Goal: Task Accomplishment & Management: Manage account settings

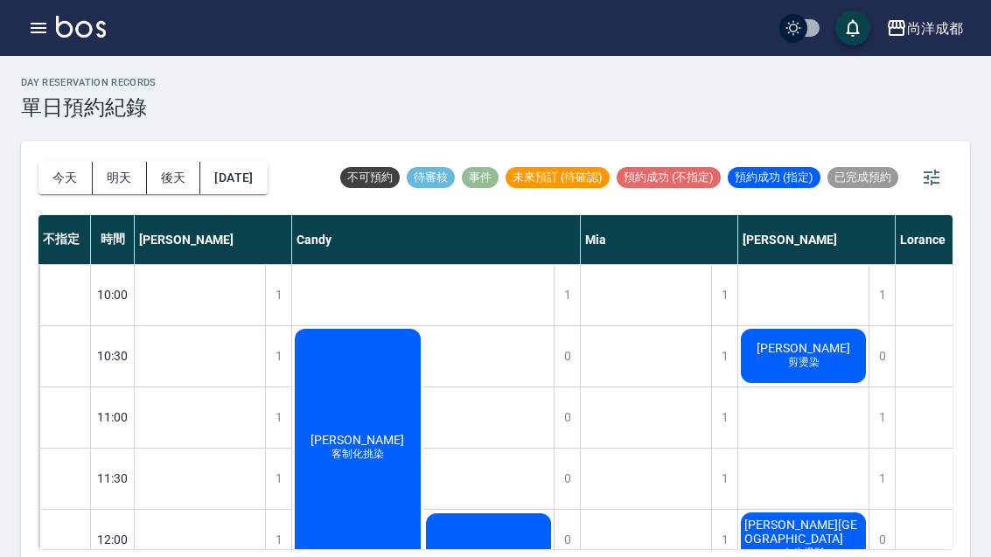
click at [204, 8] on div "尚洋成都 登出" at bounding box center [495, 28] width 991 height 56
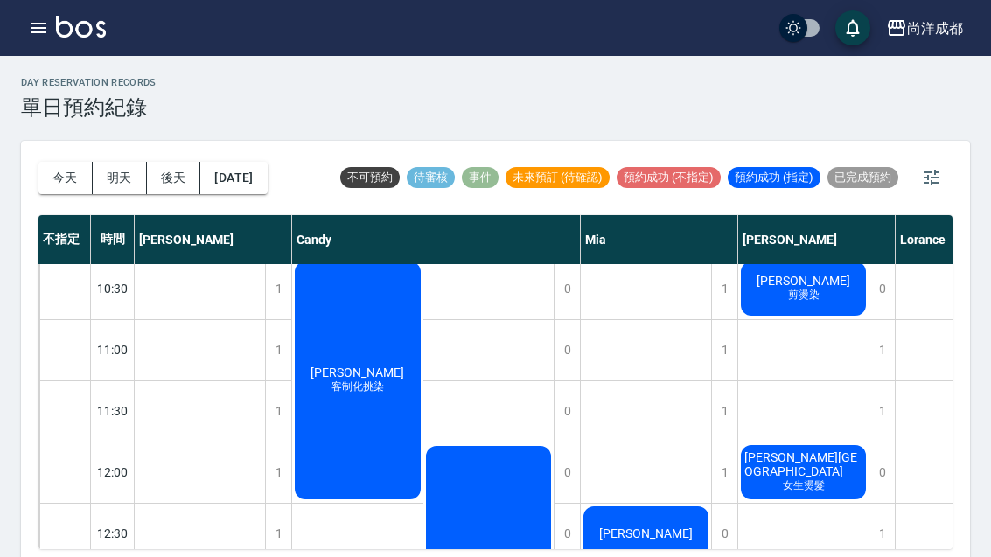
scroll to position [67, -1]
click at [69, 189] on button "今天" at bounding box center [65, 178] width 54 height 32
click at [69, 188] on div at bounding box center [495, 278] width 991 height 557
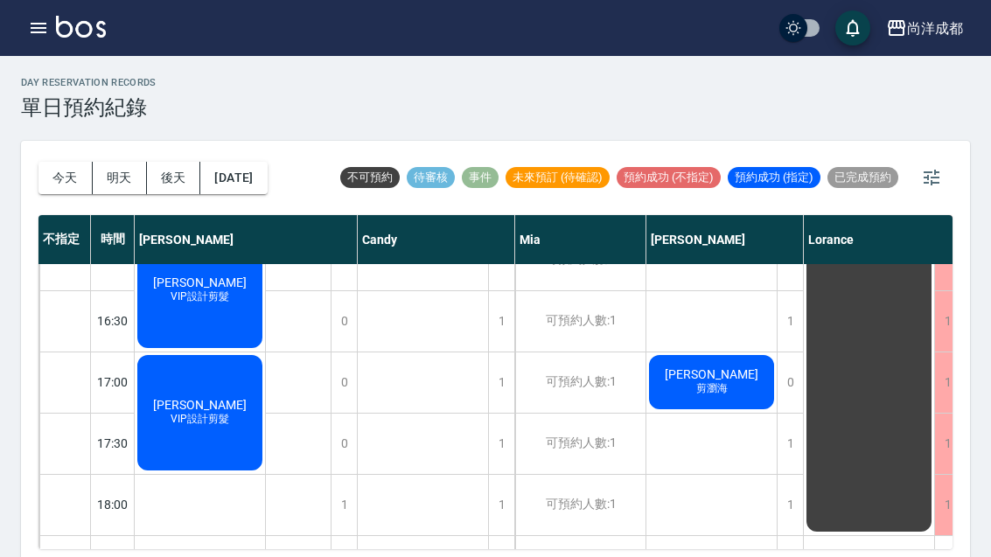
scroll to position [693, 0]
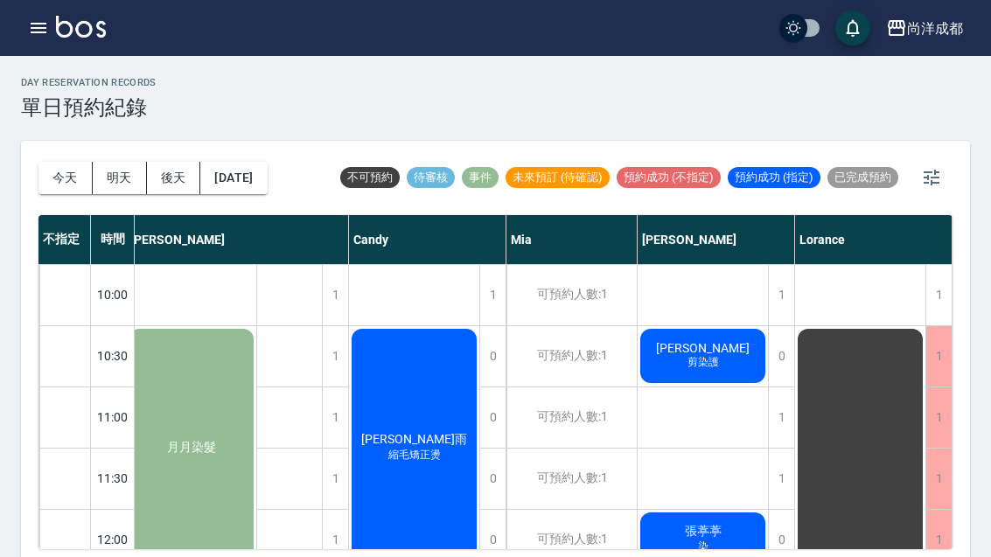
click at [55, 190] on button "今天" at bounding box center [65, 178] width 54 height 32
click at [66, 201] on div "[DATE] [DATE] [DATE] [DATE]" at bounding box center [152, 178] width 229 height 74
click at [59, 187] on button "今天" at bounding box center [65, 178] width 54 height 32
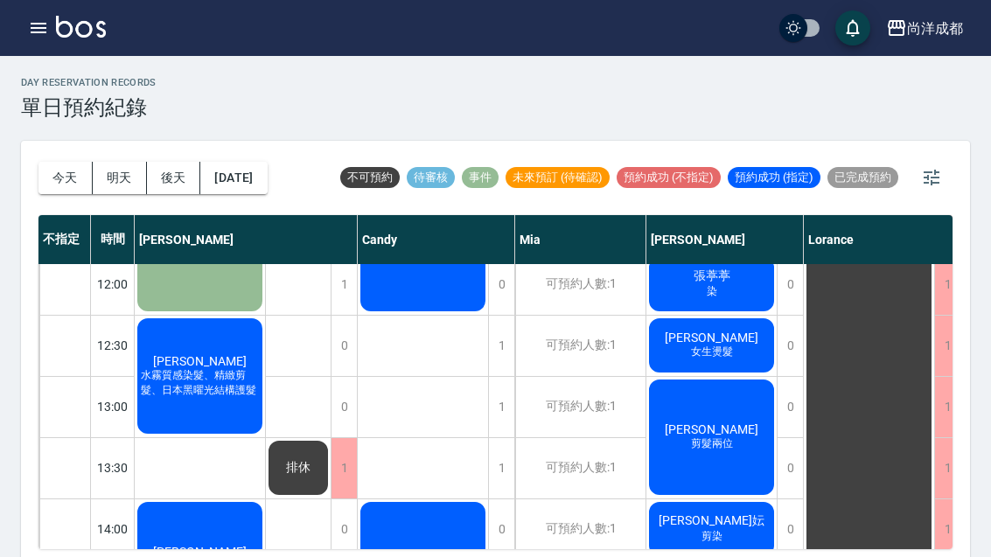
scroll to position [164, -1]
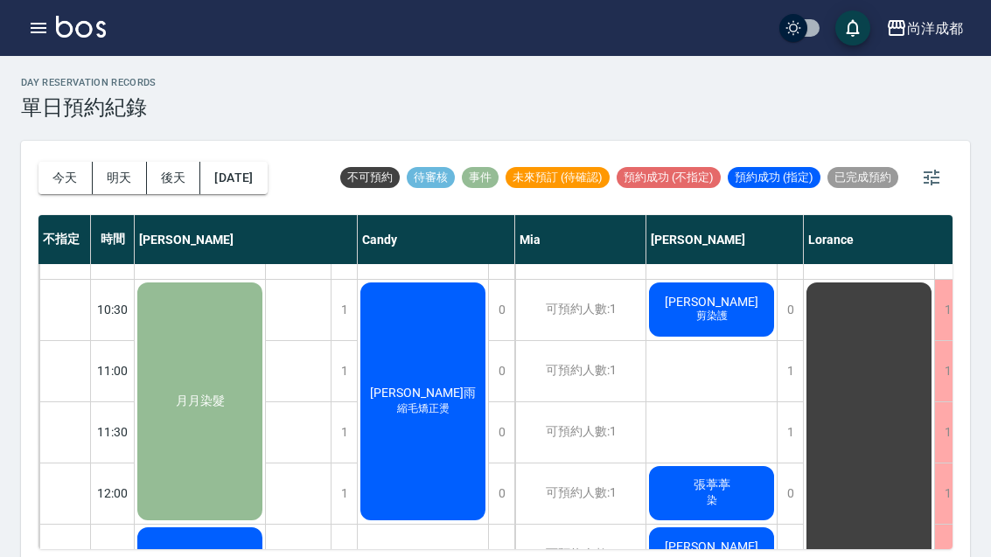
click at [51, 176] on button "今天" at bounding box center [65, 178] width 54 height 32
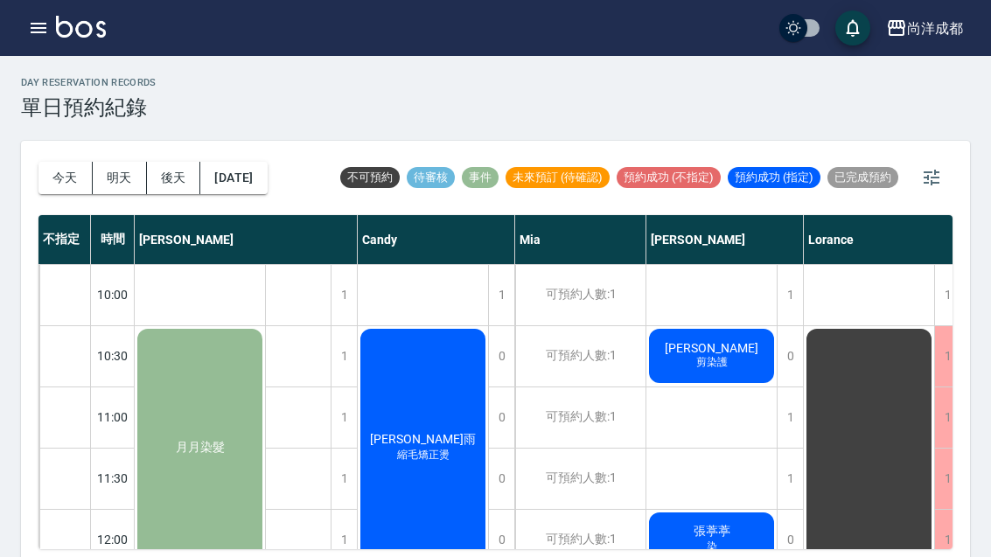
click at [50, 176] on button "今天" at bounding box center [65, 178] width 54 height 32
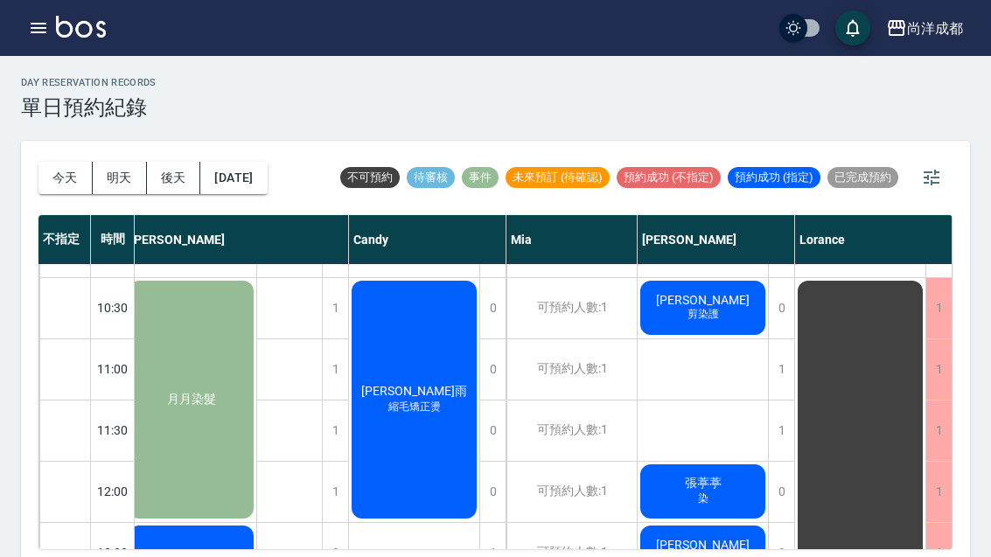
scroll to position [47, 9]
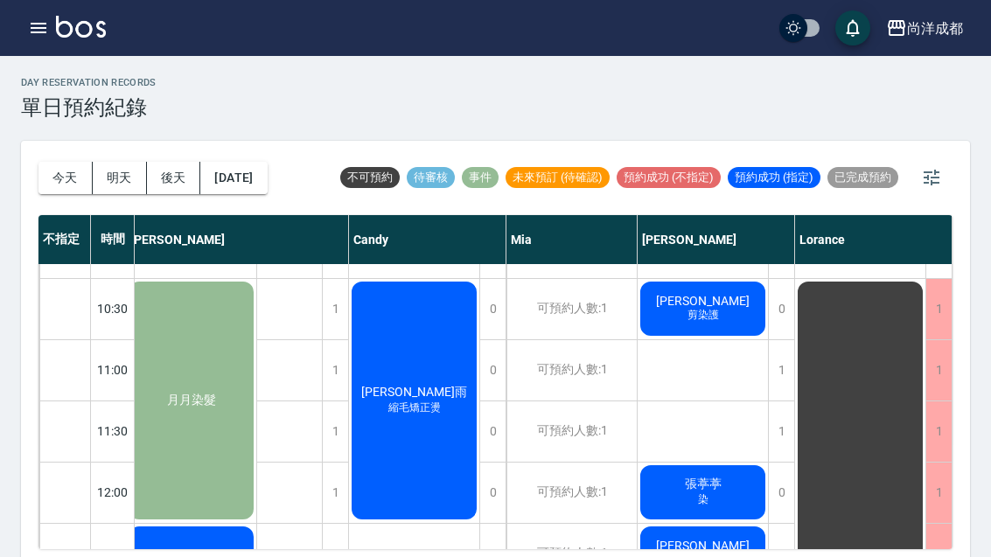
click at [256, 440] on div "[PERSON_NAME]雨 縮毛矯正燙" at bounding box center [191, 400] width 130 height 243
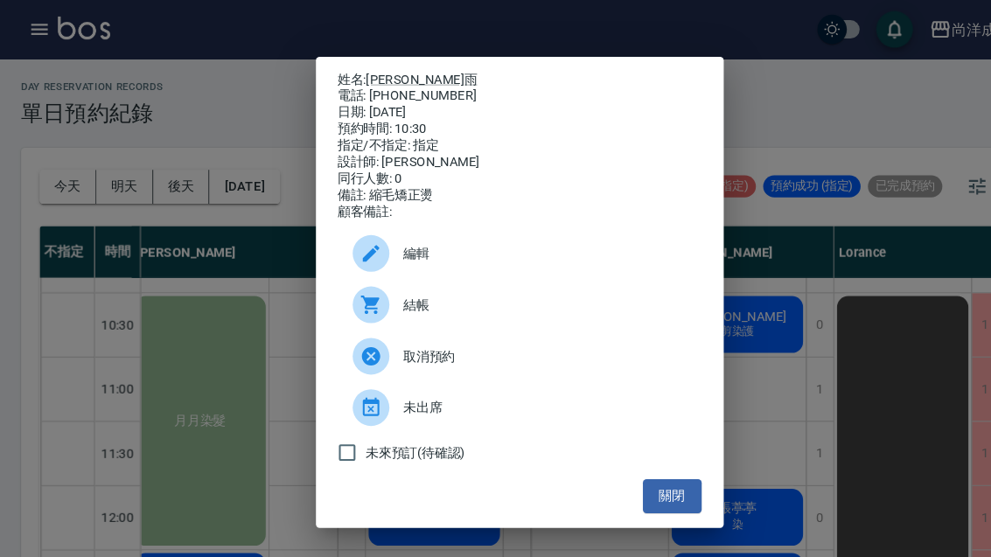
click at [627, 489] on button "關閉" at bounding box center [641, 473] width 56 height 32
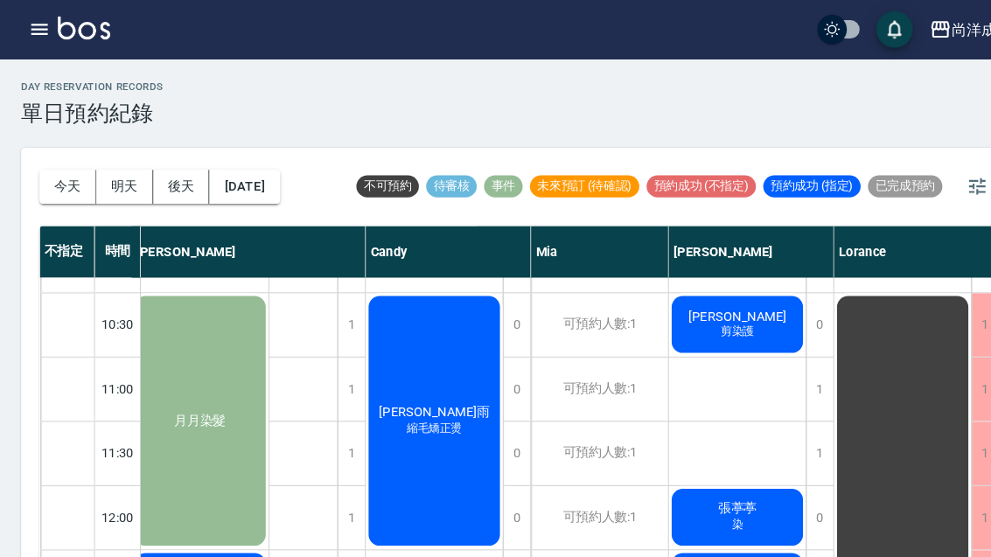
click at [256, 325] on div "趙于萱 剪染護" at bounding box center [191, 400] width 130 height 243
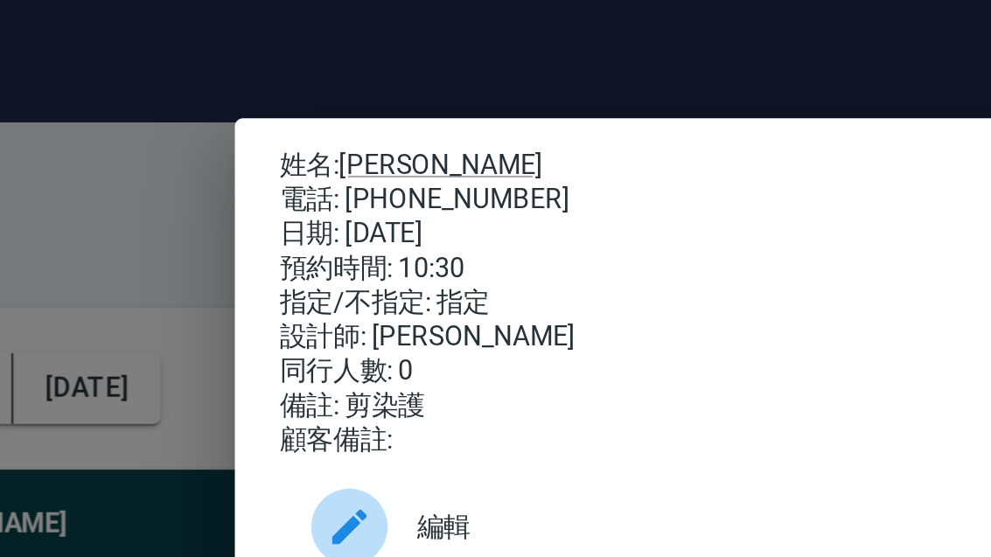
click at [71, 205] on div "姓名: 趙于萱 電話: 0937409625 日期: 2025/08/17 預約時間: 10:30 指定/不指定: 指定 設計師: Benny 同行人數: 0…" at bounding box center [495, 278] width 991 height 557
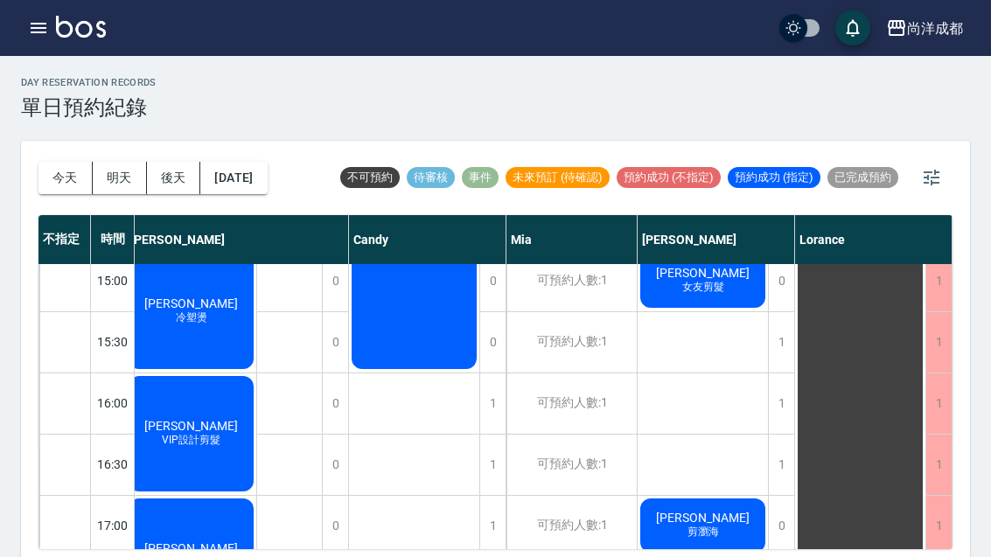
scroll to position [629, 9]
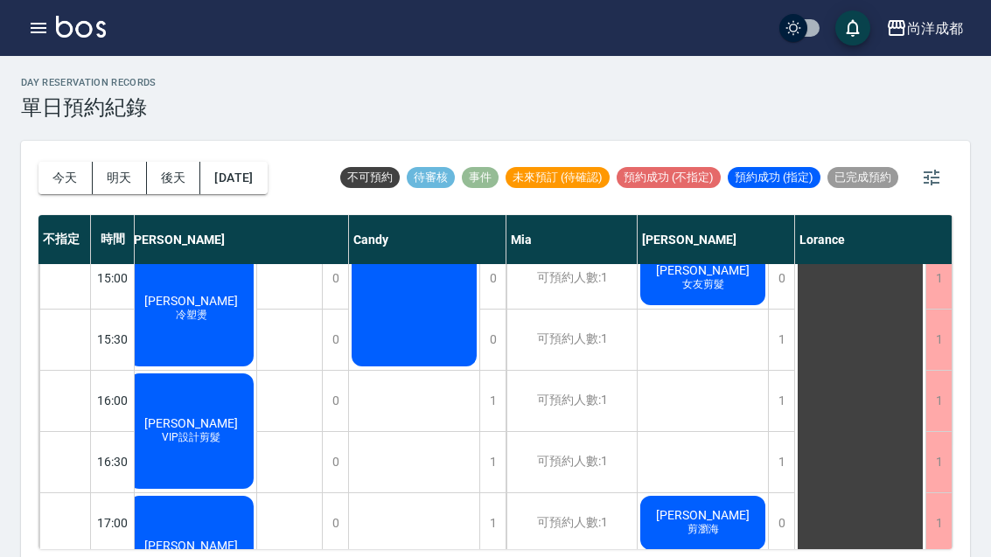
click at [758, 346] on div "趙于萱 剪染護 張葶葶 染 陳峻斌 女生燙髮 張瑜真 剪髮兩位 林思妘 剪染 林慧萍 燙 林聖文 女友剪髮 李美琪 剪瀏海" at bounding box center [703, 278] width 131 height 1286
click at [774, 337] on div "1" at bounding box center [781, 340] width 26 height 60
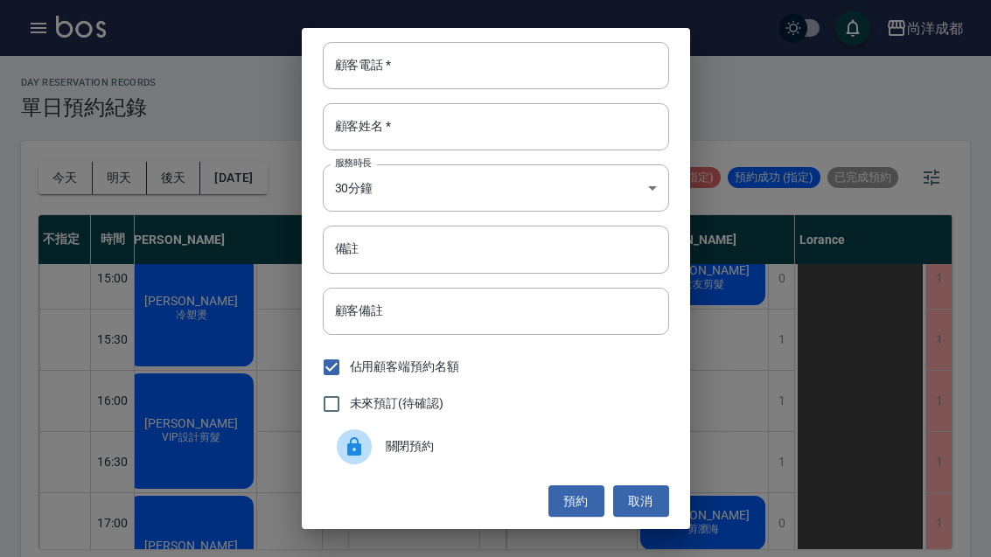
click at [582, 62] on input "顧客電話   *" at bounding box center [496, 65] width 346 height 47
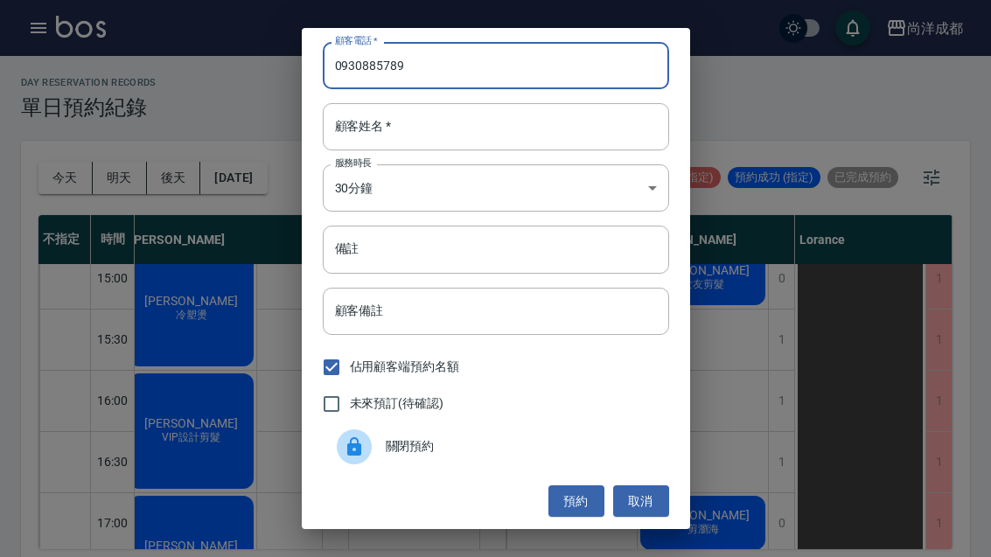
type input "0930885789"
click at [515, 133] on input "顧客姓名   *" at bounding box center [496, 126] width 346 height 47
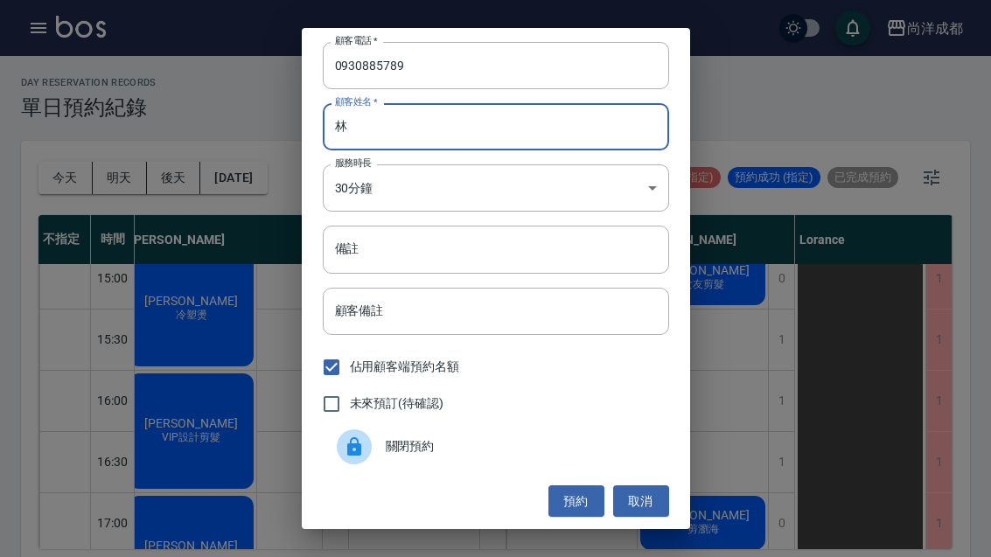
scroll to position [10, 0]
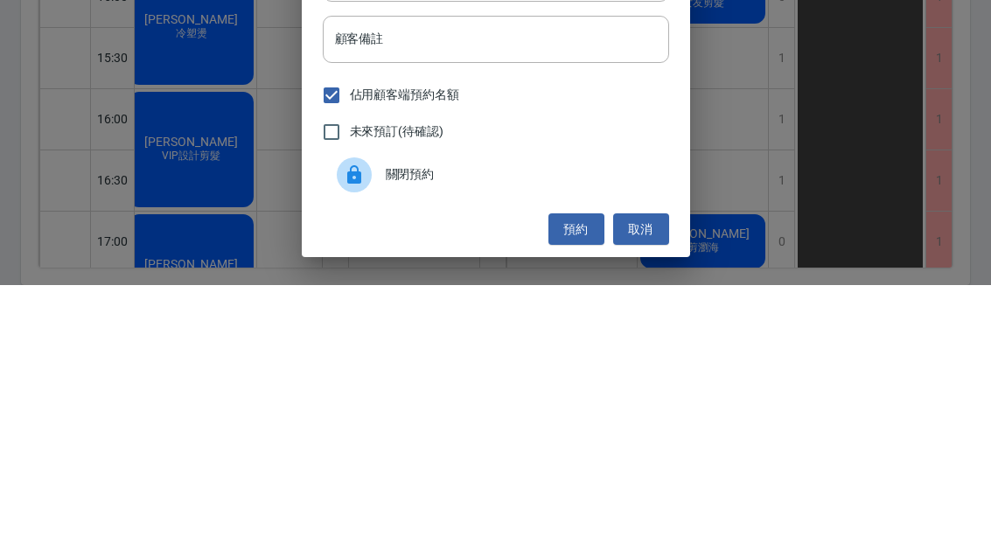
type input "林"
click at [562, 288] on input "顧客備註" at bounding box center [496, 311] width 346 height 47
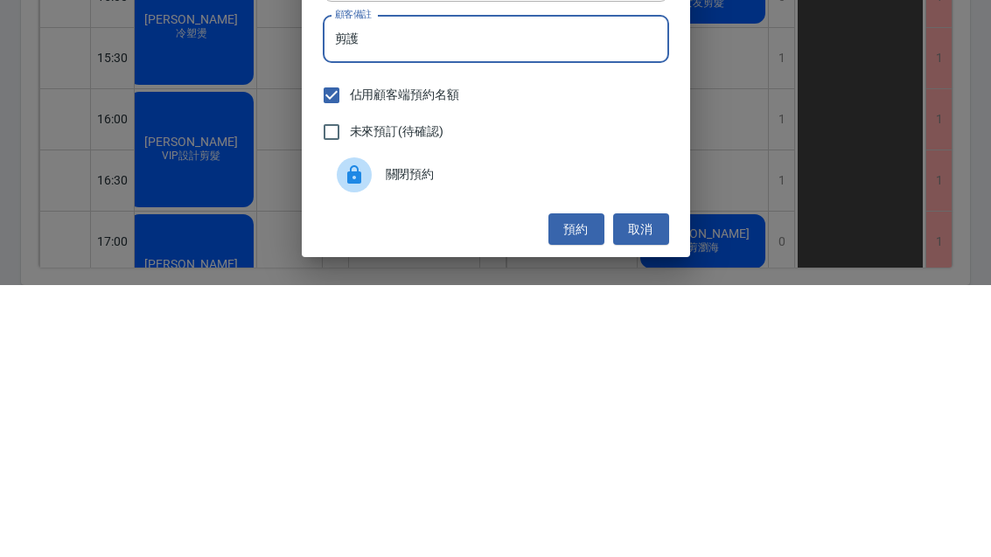
type input "剪護"
click at [582, 485] on button "預約" at bounding box center [576, 501] width 56 height 32
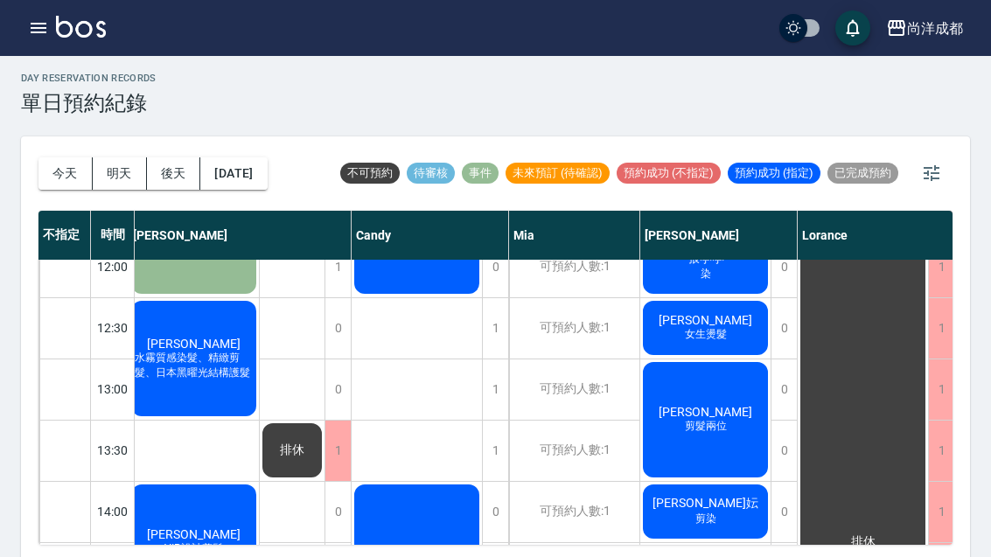
scroll to position [269, 5]
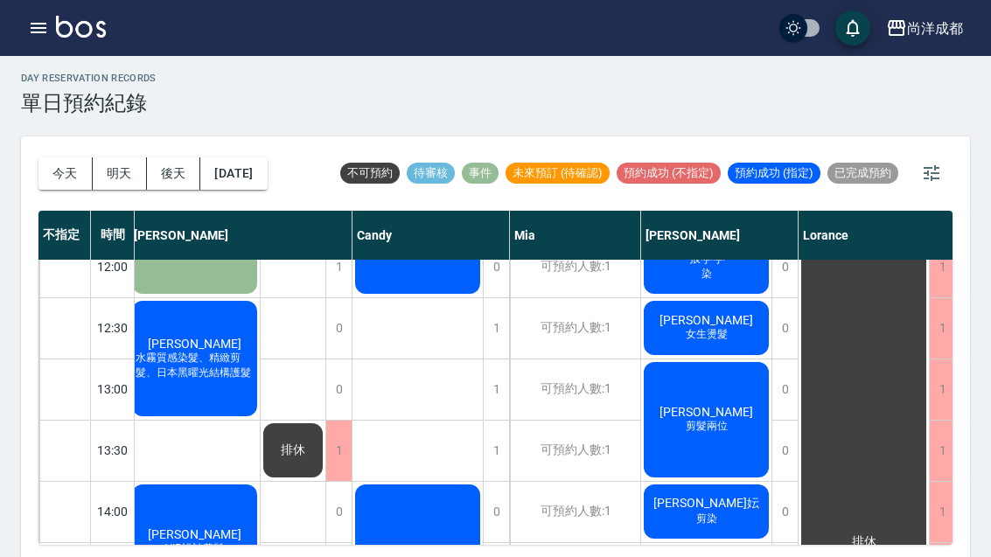
click at [260, 297] on div "[PERSON_NAME]燙髮" at bounding box center [194, 174] width 130 height 243
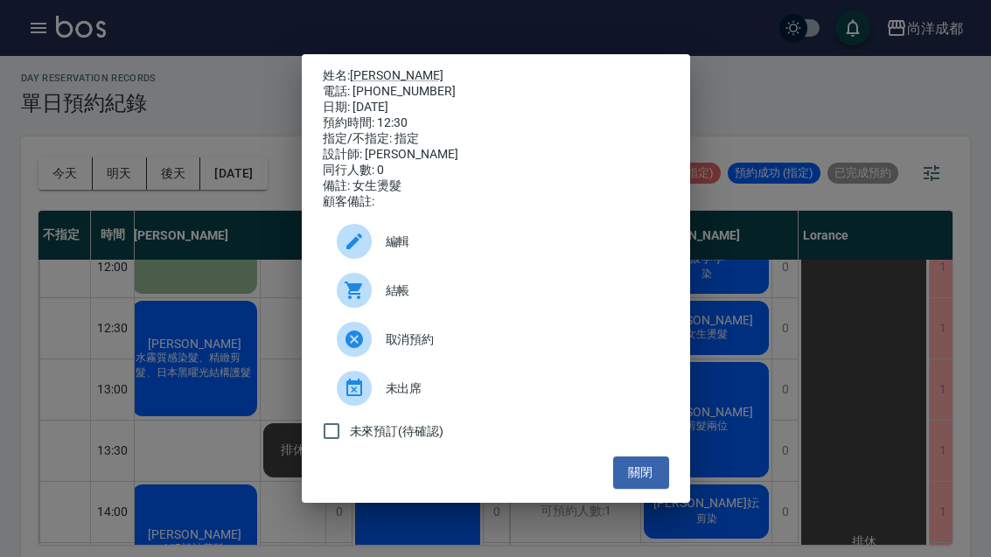
click at [653, 489] on button "關閉" at bounding box center [641, 473] width 56 height 32
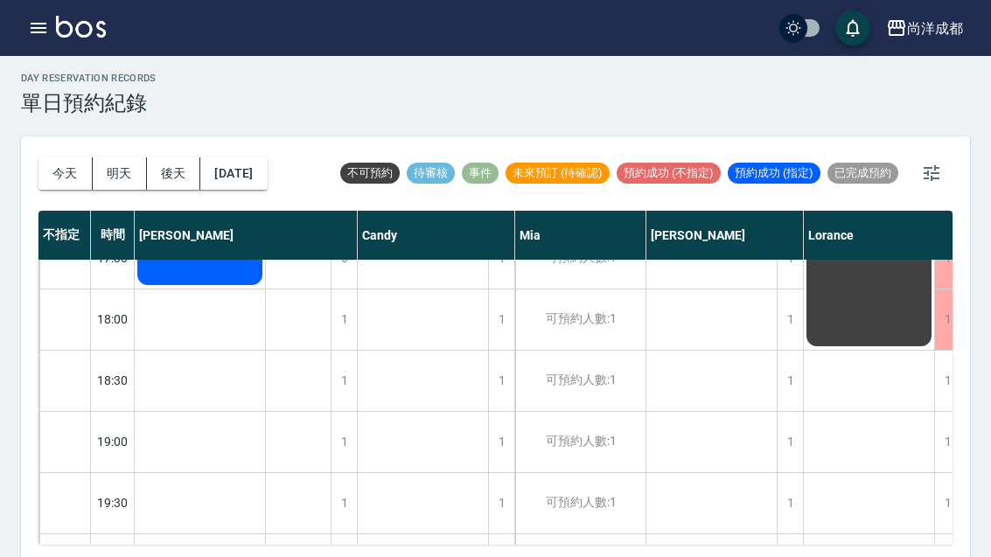
scroll to position [950, 0]
click at [128, 176] on button "明天" at bounding box center [120, 173] width 54 height 32
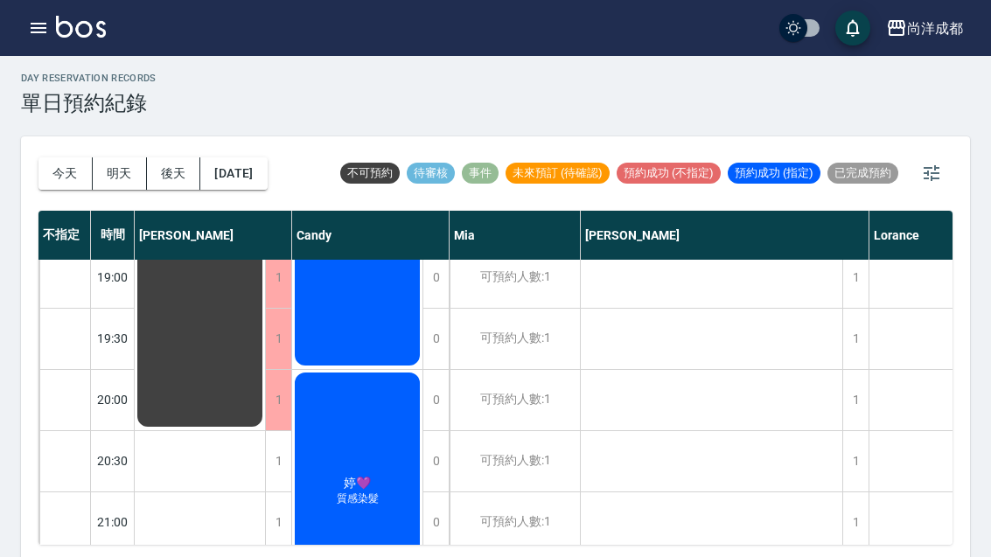
scroll to position [1134, 0]
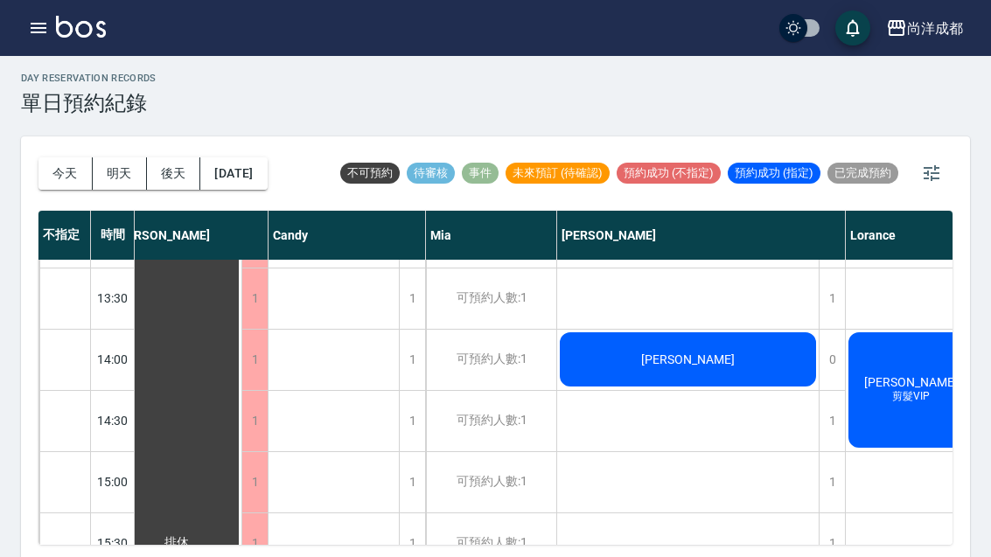
click at [173, 167] on button "後天" at bounding box center [174, 173] width 54 height 32
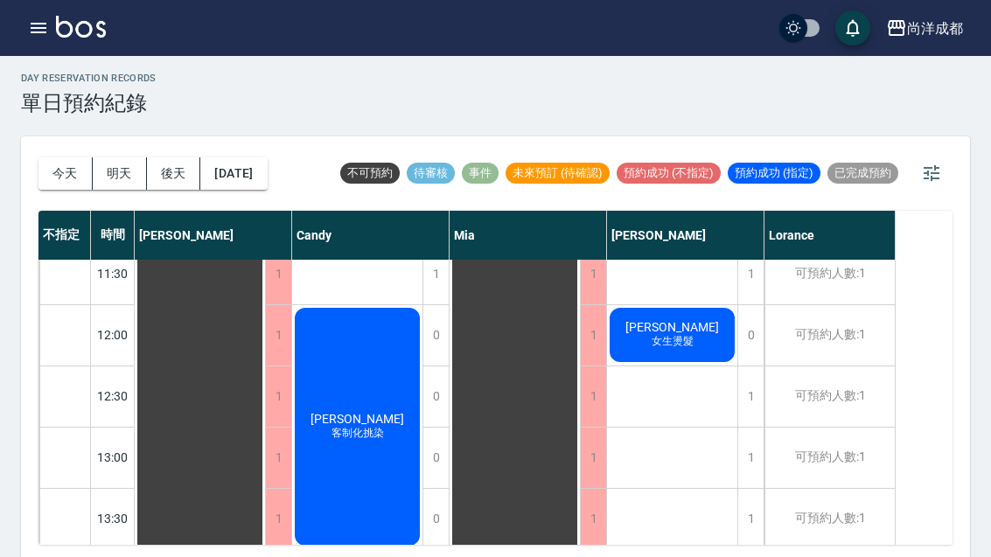
scroll to position [14, 0]
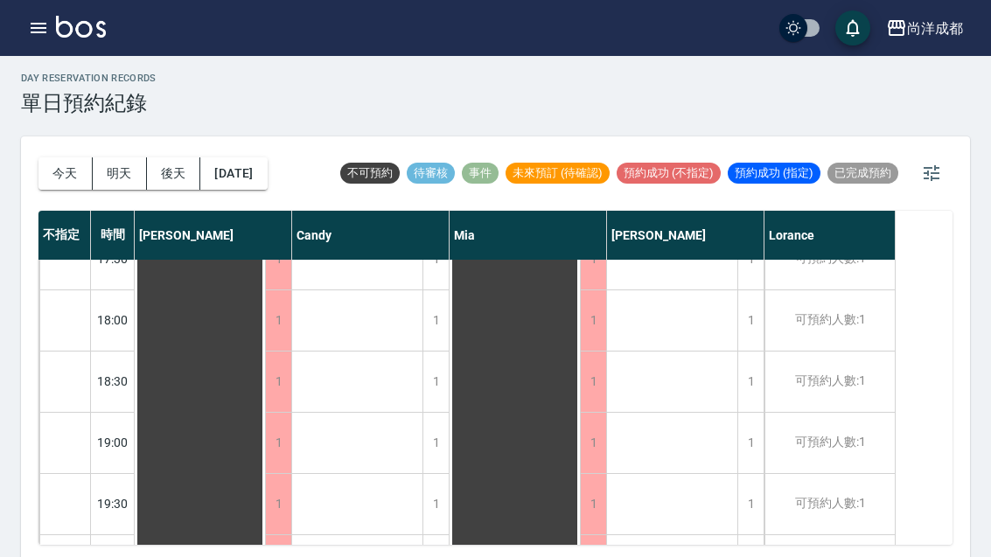
click at [244, 171] on button "2025/08/19" at bounding box center [233, 173] width 66 height 32
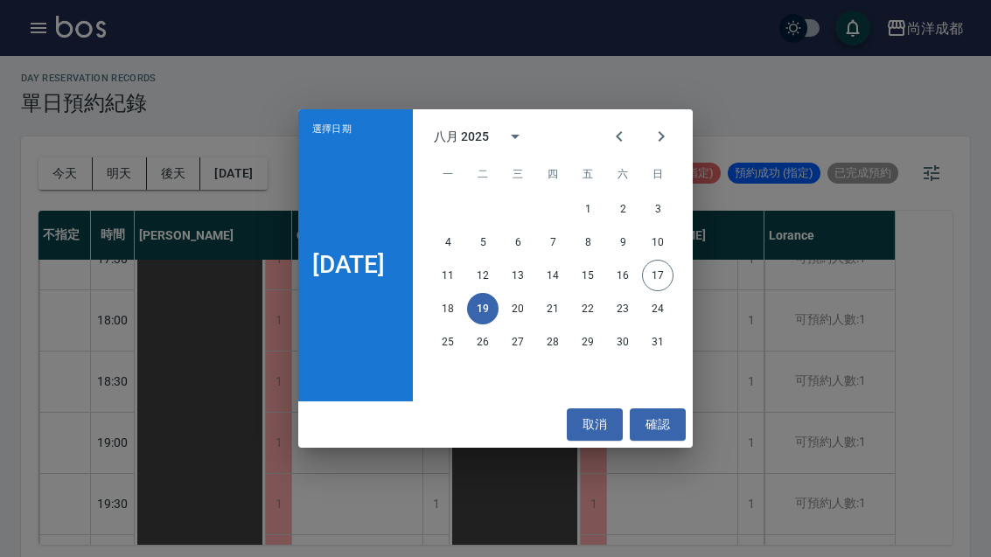
click at [533, 325] on button "20" at bounding box center [517, 308] width 31 height 31
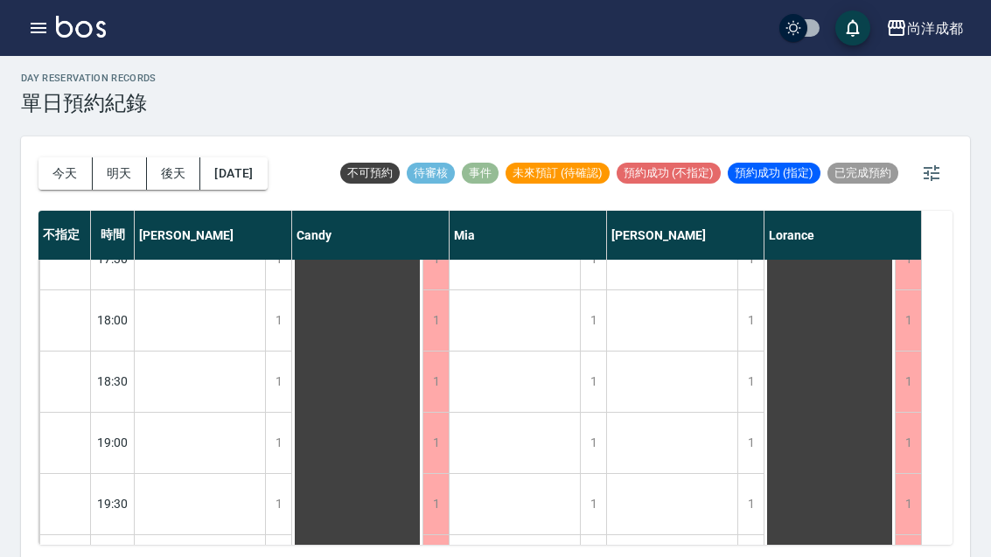
click at [54, 177] on button "今天" at bounding box center [65, 173] width 54 height 32
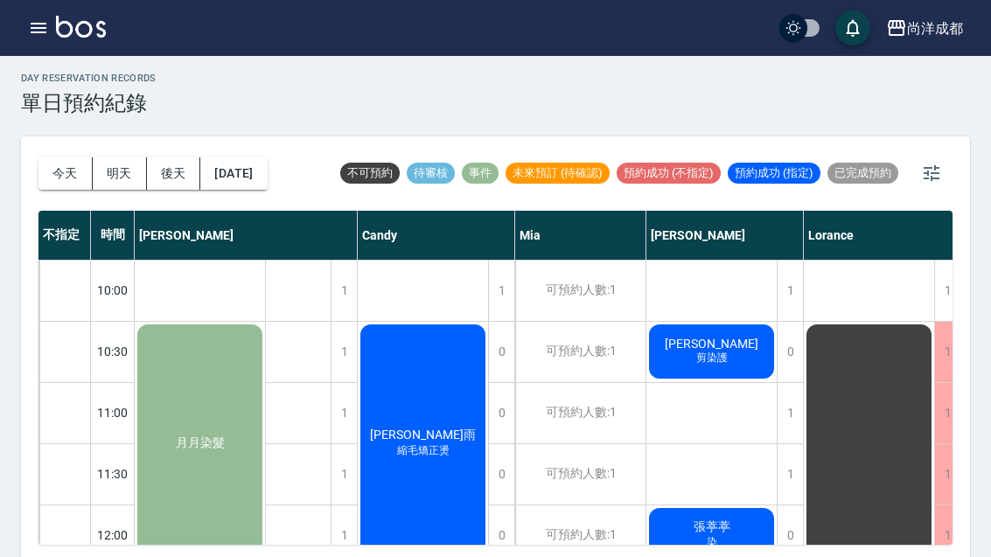
click at [215, 413] on div "月月染髮" at bounding box center [200, 443] width 130 height 243
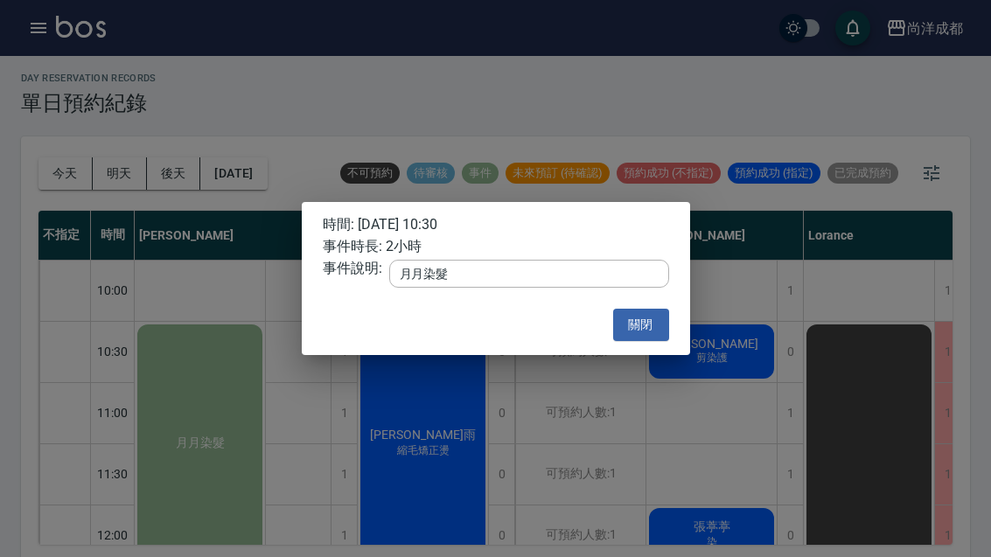
click at [677, 527] on div "時間: 2025/08/17 10:30 事件時長: 2小時 事件說明: 月月染髮 x ​ 關閉" at bounding box center [495, 278] width 991 height 557
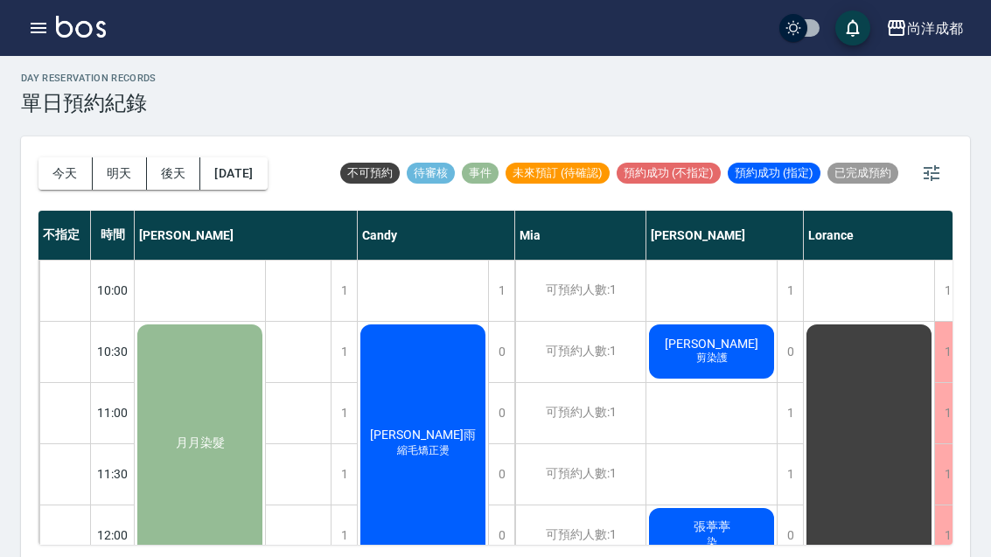
click at [19, 36] on div "尚洋成都 登出" at bounding box center [495, 28] width 991 height 56
click at [36, 25] on icon "button" at bounding box center [38, 27] width 21 height 21
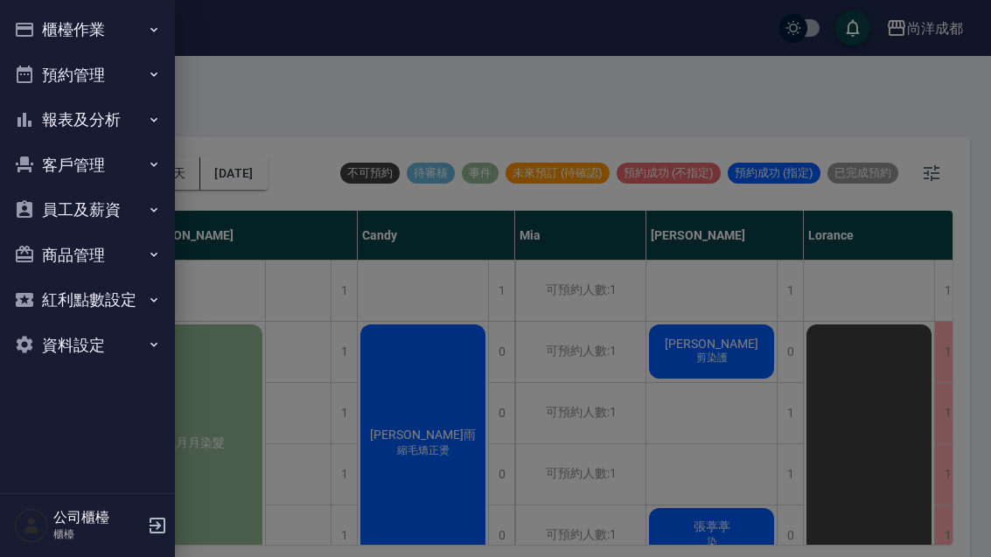
click at [94, 164] on button "客戶管理" at bounding box center [87, 165] width 161 height 45
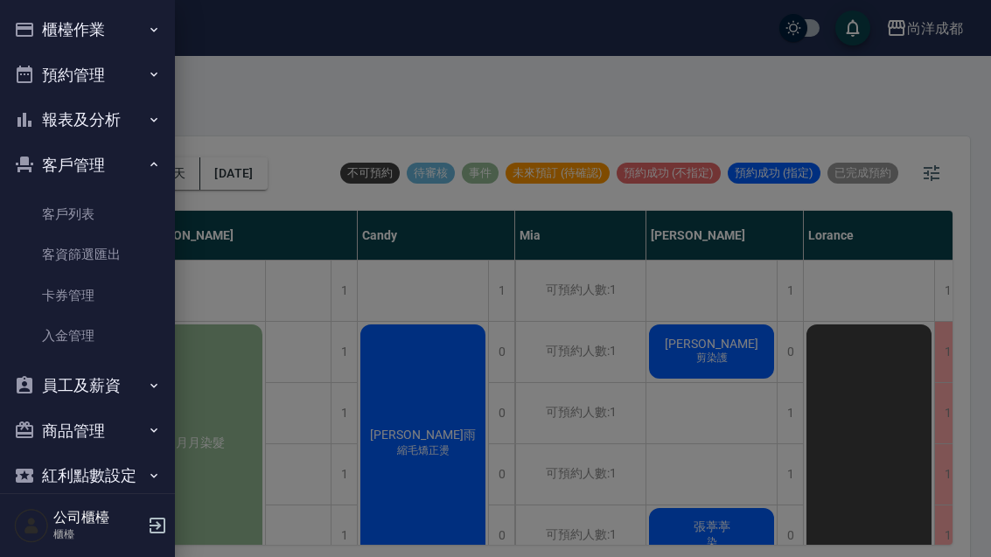
click at [91, 210] on link "客戶列表" at bounding box center [87, 214] width 161 height 40
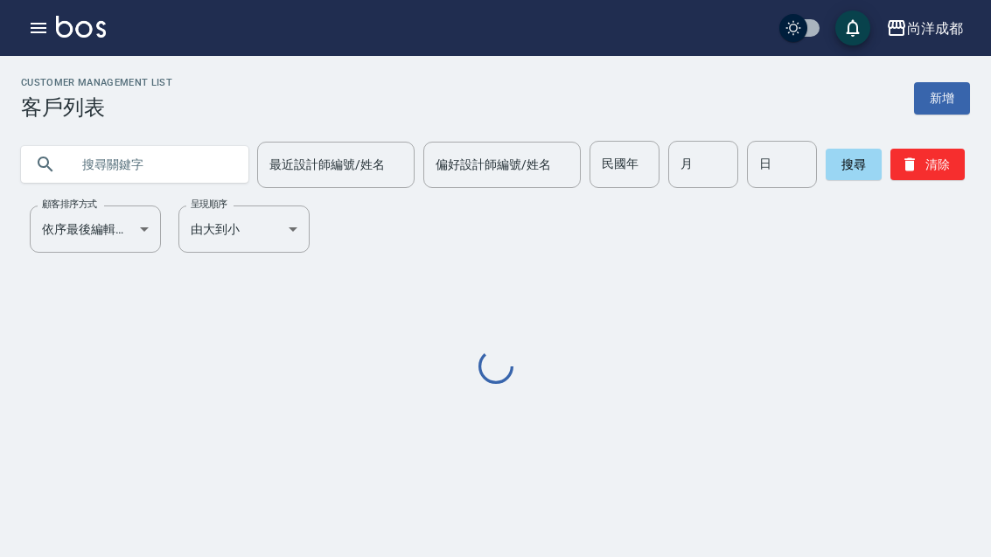
click at [127, 165] on input "text" at bounding box center [152, 164] width 164 height 47
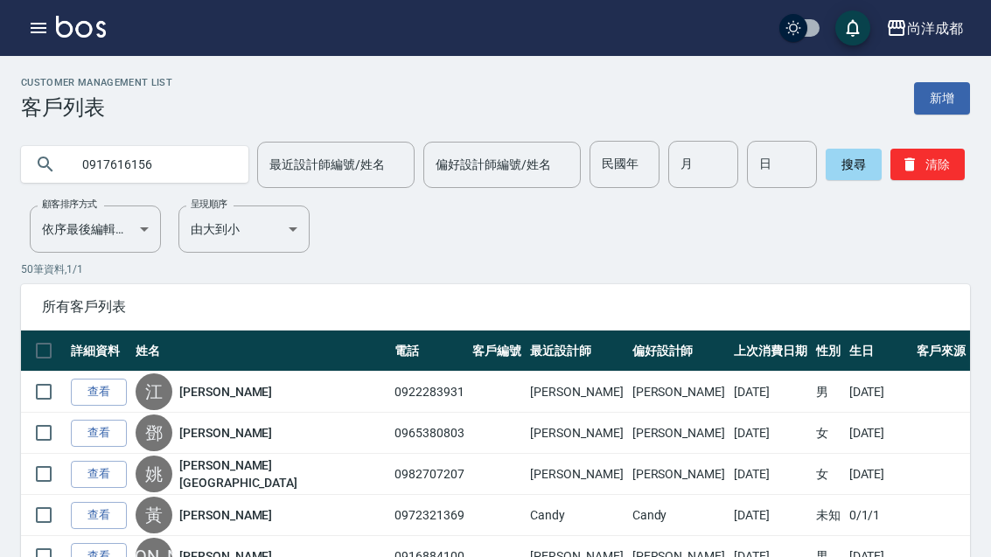
type input "0917616156"
click at [838, 171] on button "搜尋" at bounding box center [854, 164] width 56 height 31
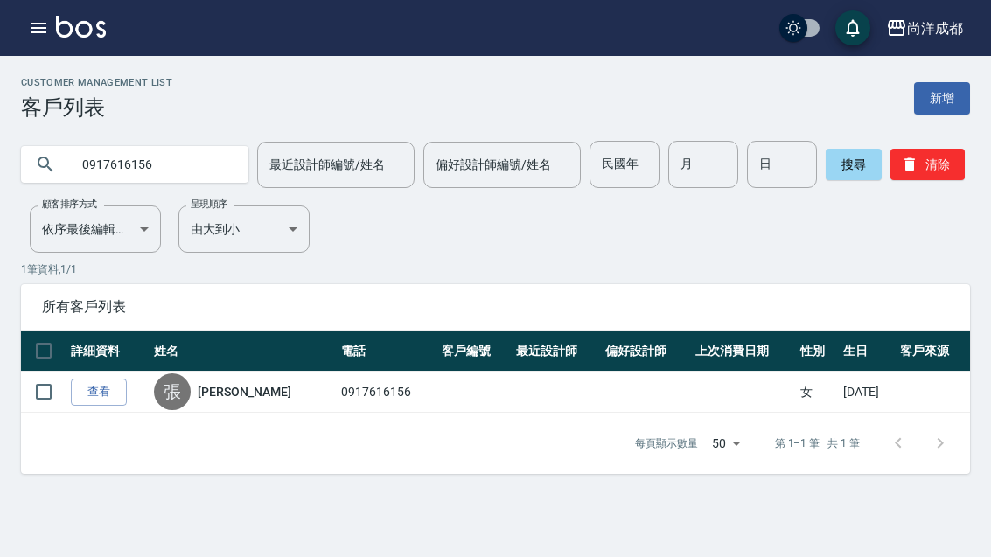
click at [39, 14] on button "button" at bounding box center [38, 27] width 35 height 35
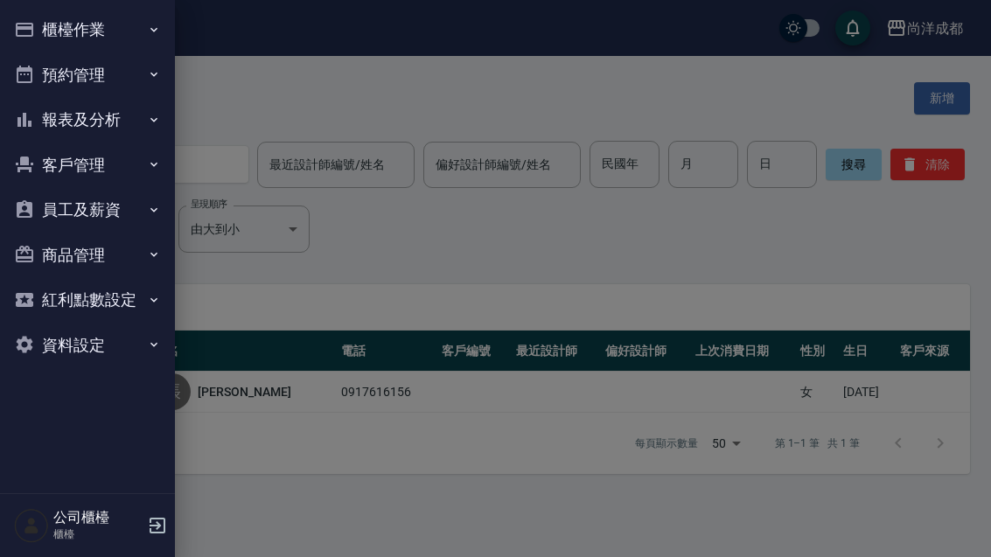
click at [86, 25] on button "櫃檯作業" at bounding box center [87, 29] width 161 height 45
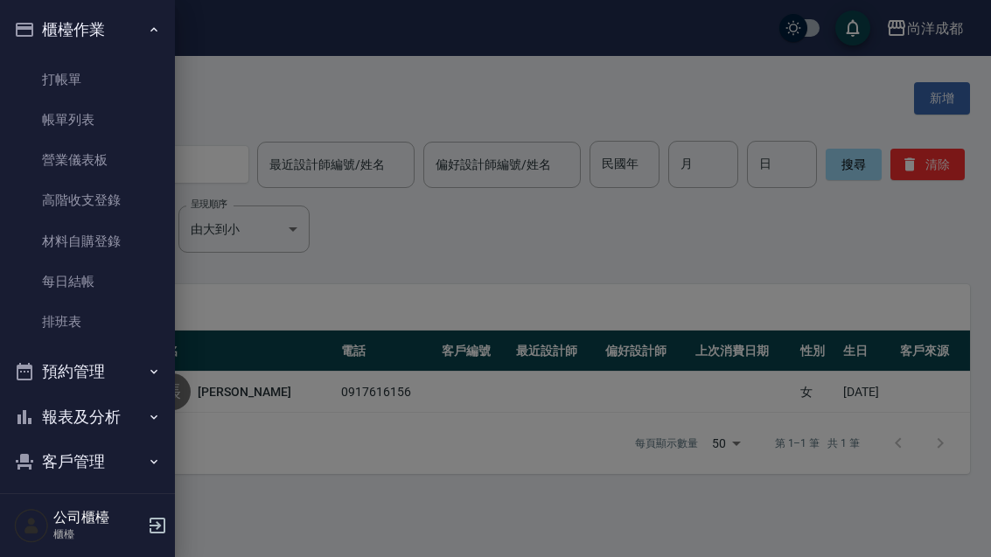
click at [332, 103] on div at bounding box center [495, 278] width 991 height 557
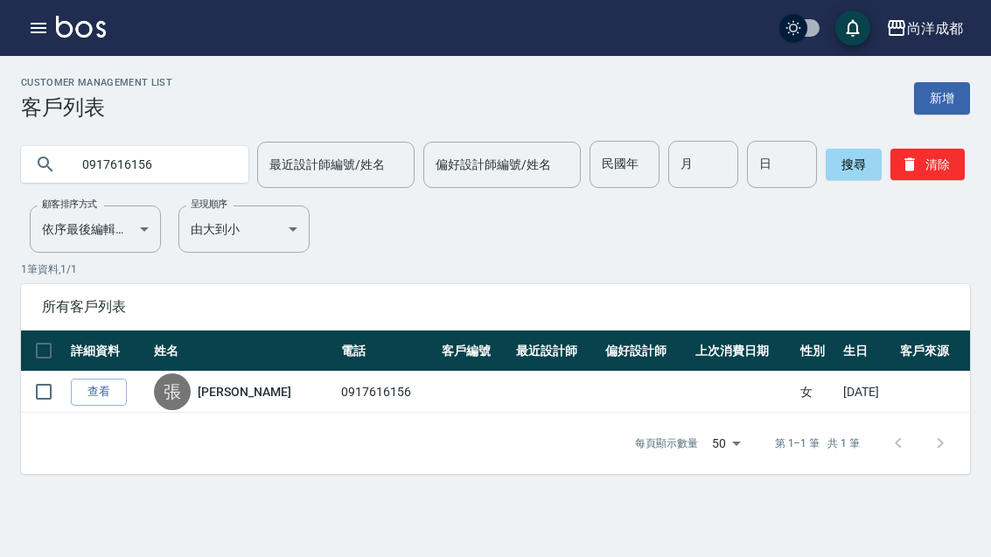
click at [38, 34] on icon "button" at bounding box center [38, 27] width 21 height 21
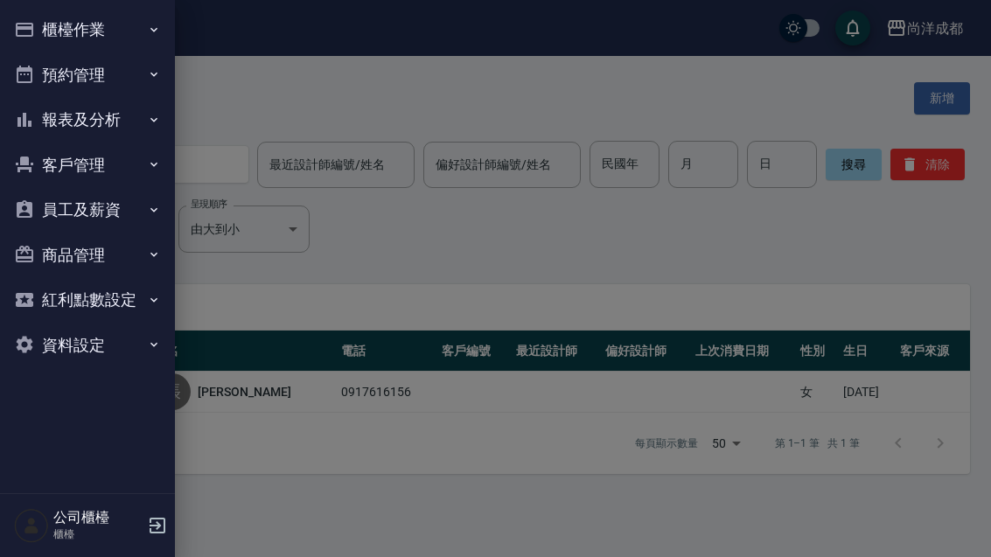
click at [126, 30] on button "櫃檯作業" at bounding box center [87, 29] width 161 height 45
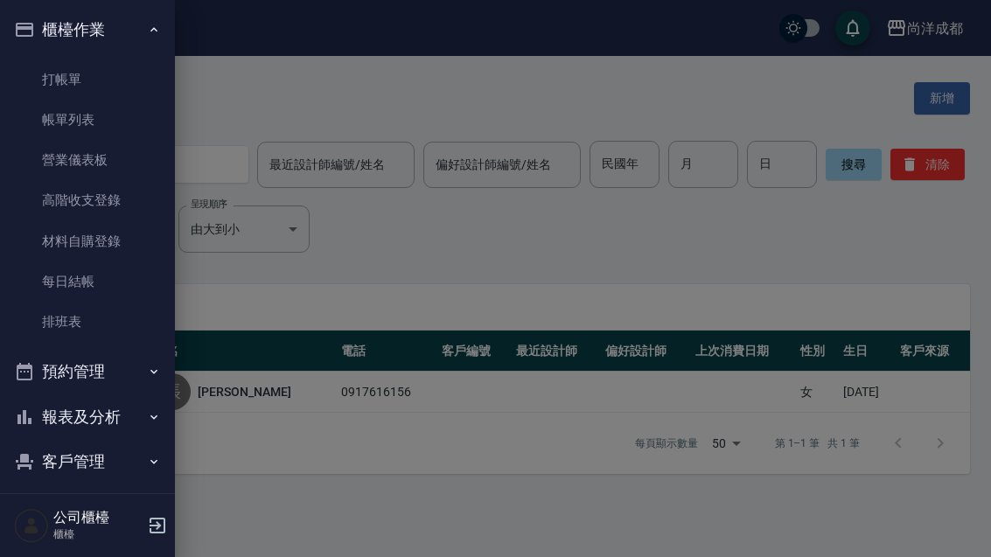
click at [124, 38] on button "櫃檯作業" at bounding box center [87, 29] width 161 height 45
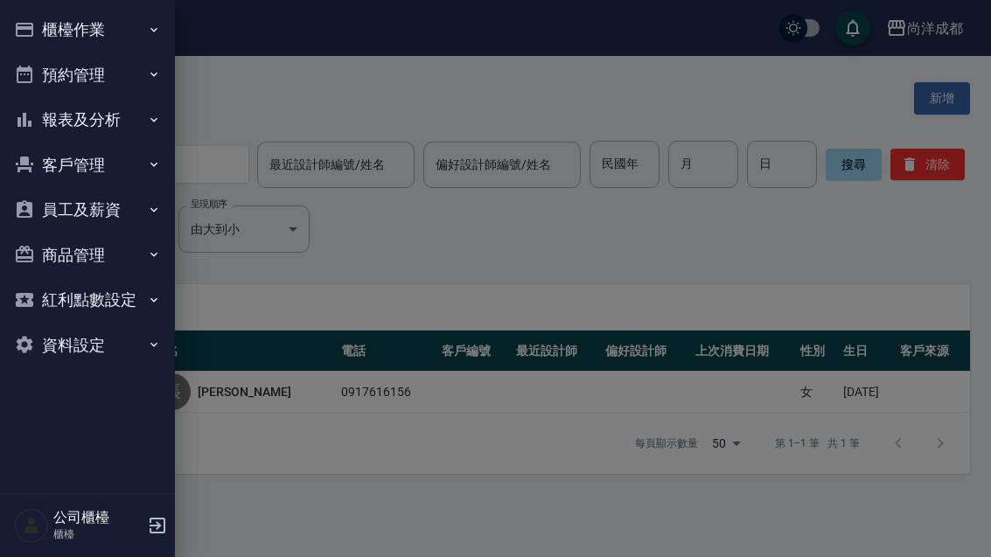
click at [136, 90] on button "預約管理" at bounding box center [87, 74] width 161 height 45
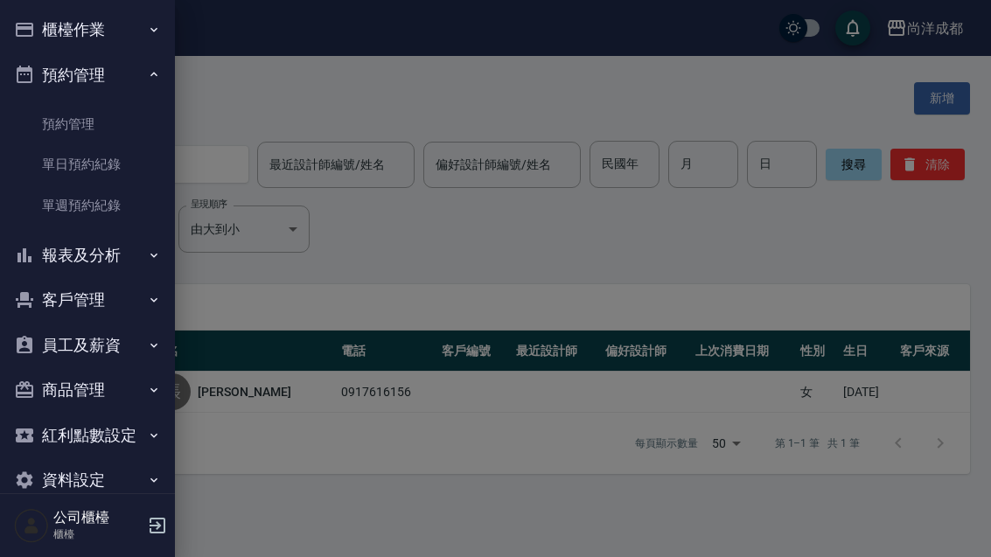
click at [86, 124] on link "預約管理" at bounding box center [87, 124] width 161 height 40
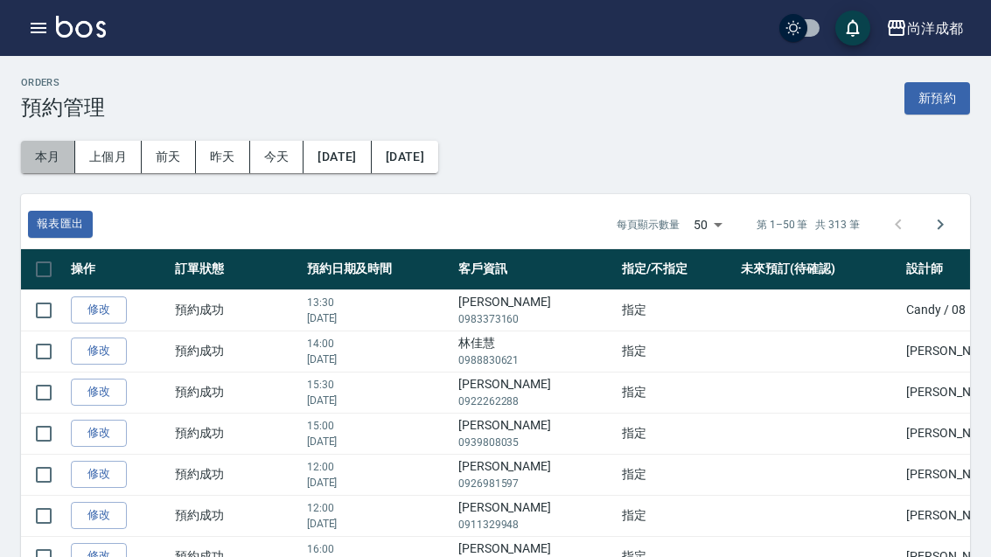
click at [63, 164] on button "本月" at bounding box center [48, 157] width 54 height 32
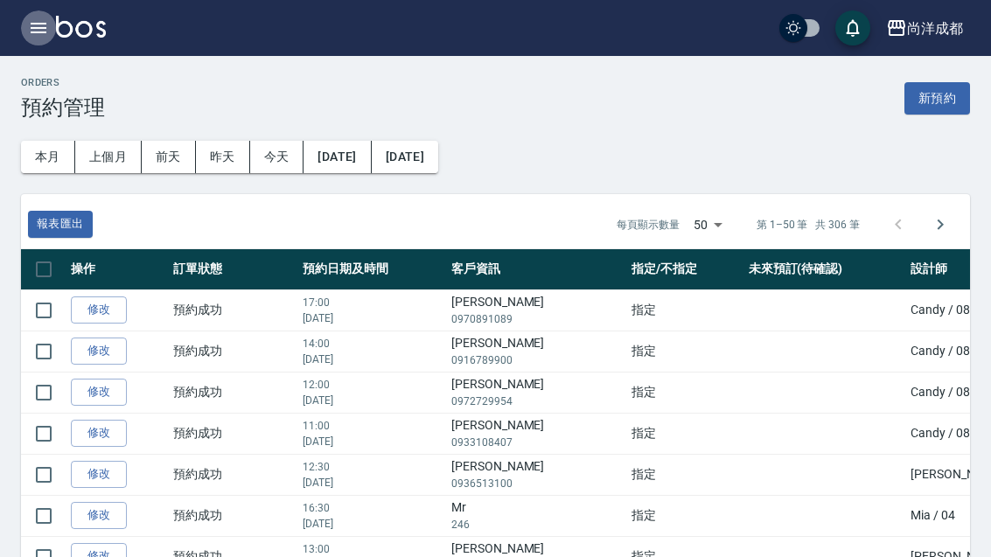
click at [49, 31] on button "button" at bounding box center [38, 27] width 35 height 35
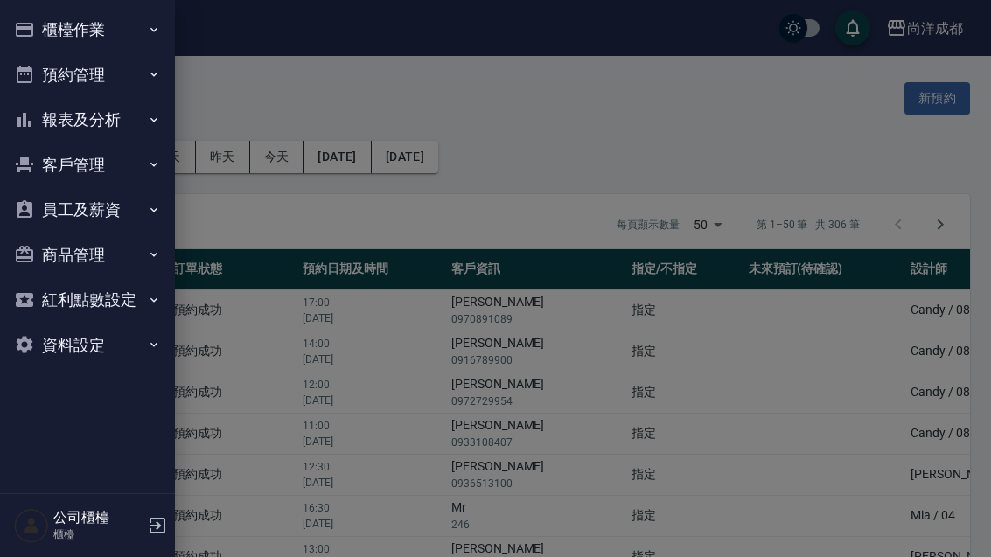
click at [115, 86] on button "預約管理" at bounding box center [87, 74] width 161 height 45
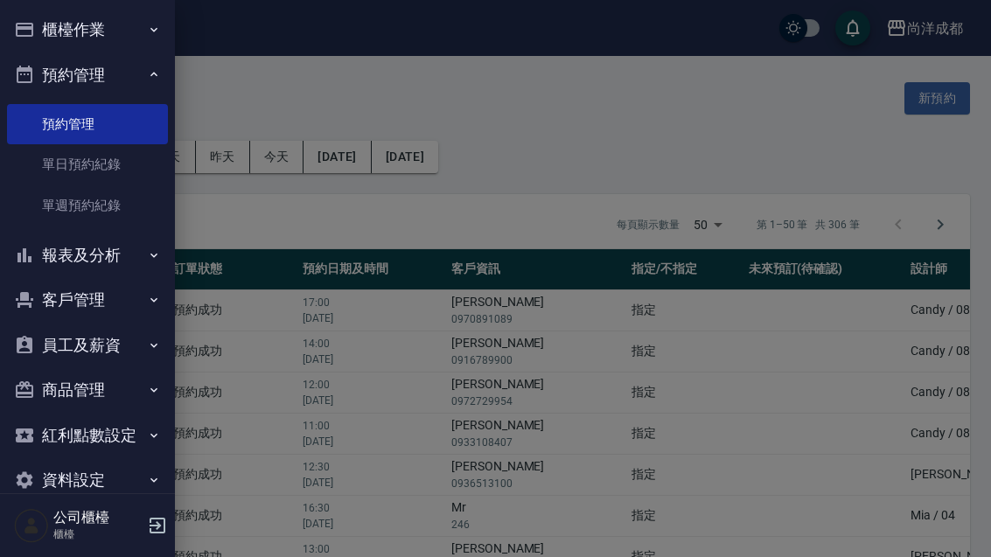
click at [192, 556] on div at bounding box center [495, 278] width 991 height 557
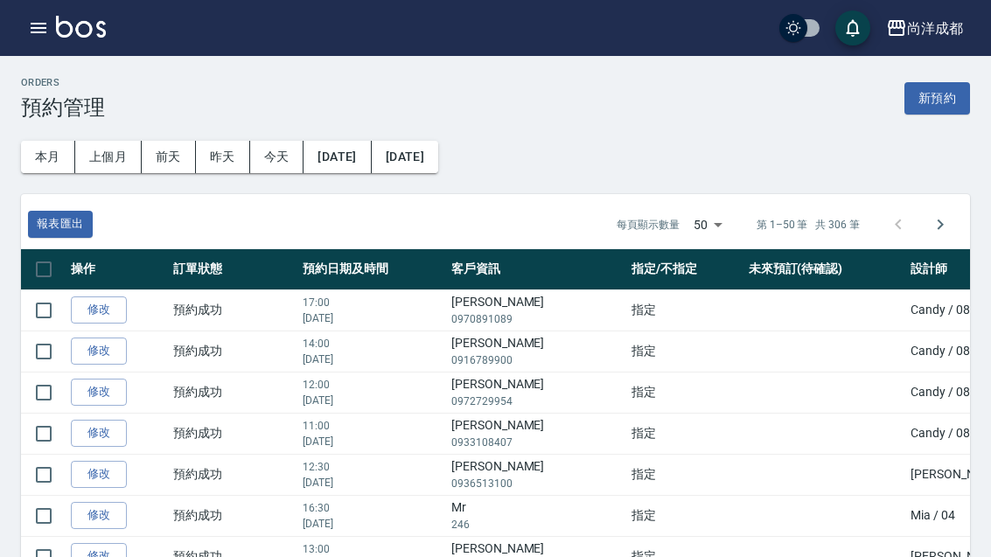
click at [55, 26] on button "button" at bounding box center [38, 27] width 35 height 35
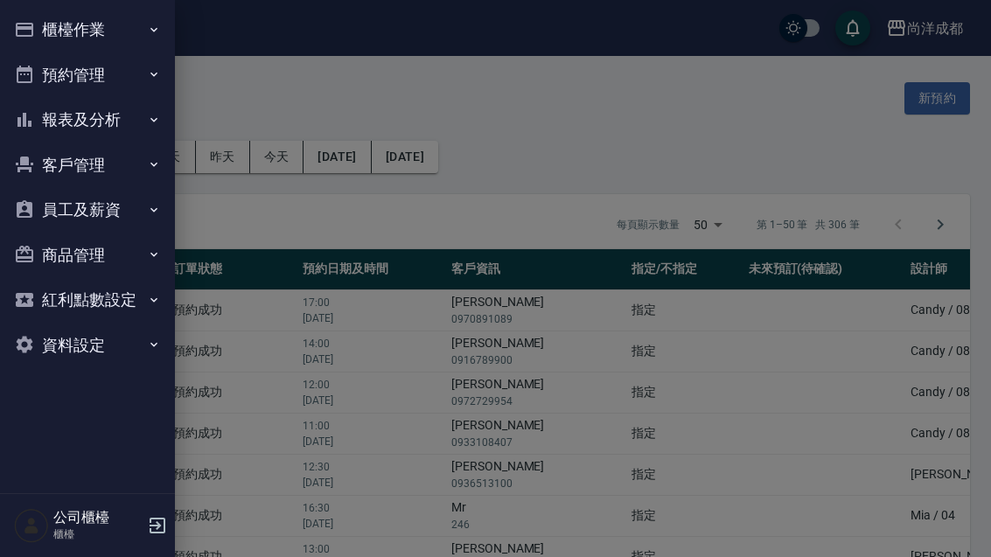
click at [150, 87] on button "預約管理" at bounding box center [87, 74] width 161 height 45
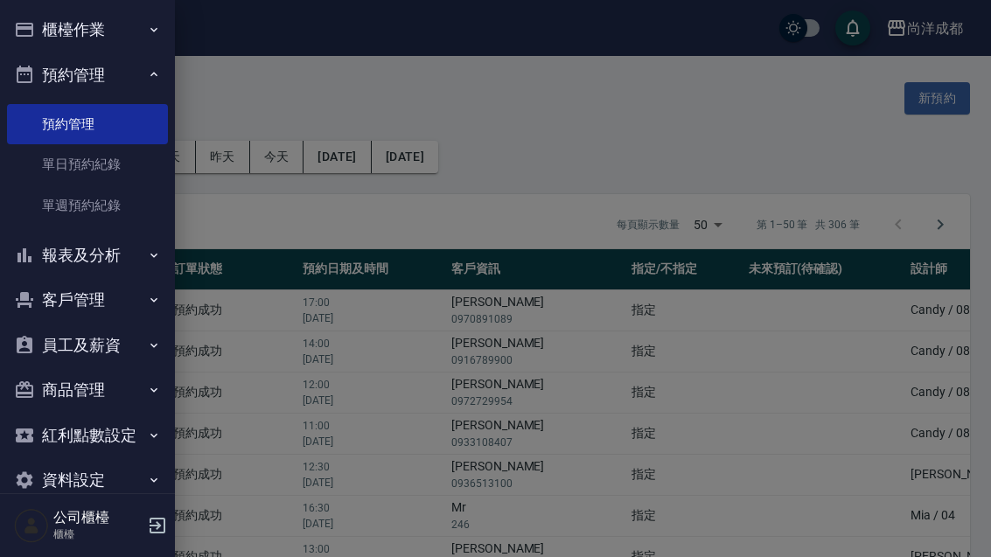
click at [117, 165] on link "單日預約紀錄" at bounding box center [87, 164] width 161 height 40
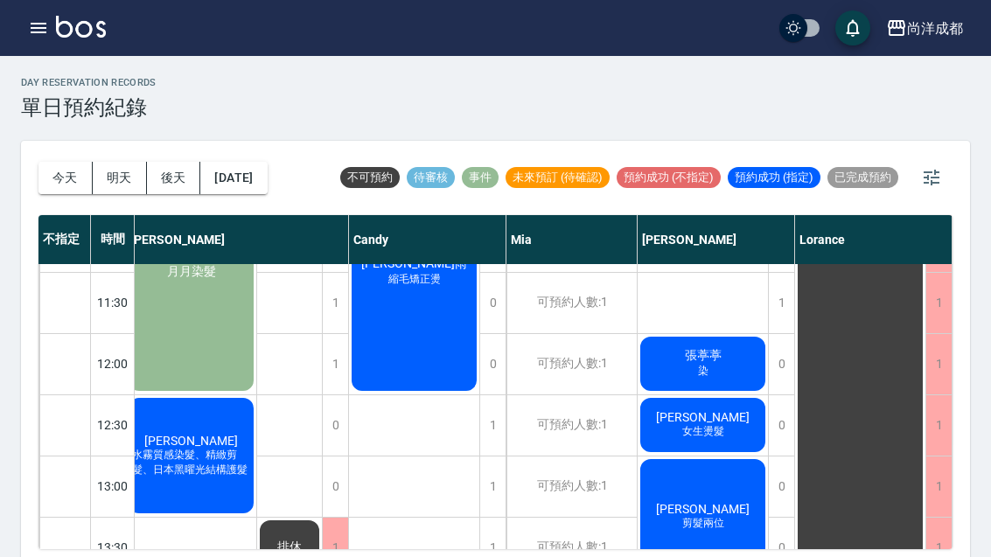
scroll to position [178, 9]
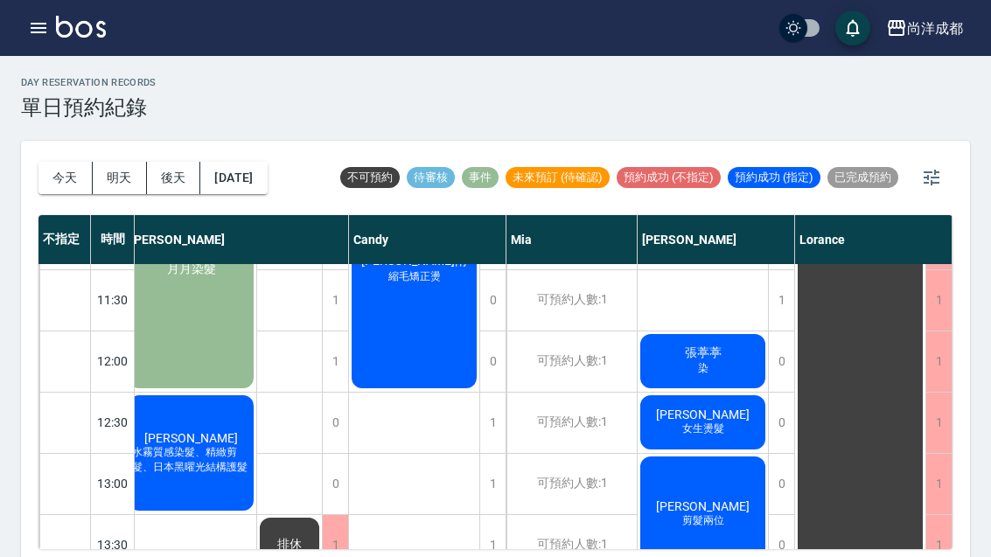
click at [115, 172] on button "明天" at bounding box center [120, 178] width 54 height 32
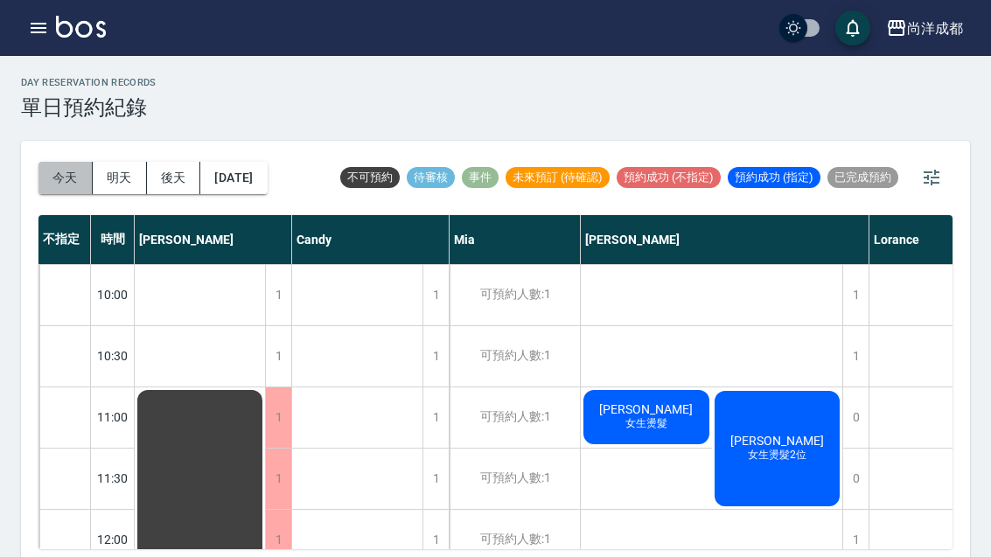
click at [75, 178] on button "今天" at bounding box center [65, 178] width 54 height 32
click at [74, 178] on div at bounding box center [495, 278] width 991 height 557
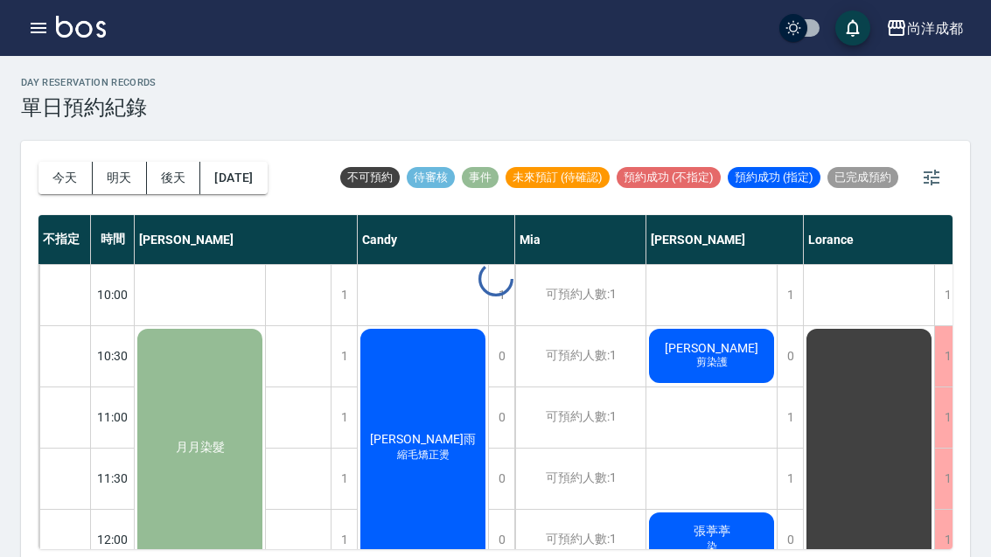
click at [63, 182] on div at bounding box center [495, 278] width 991 height 557
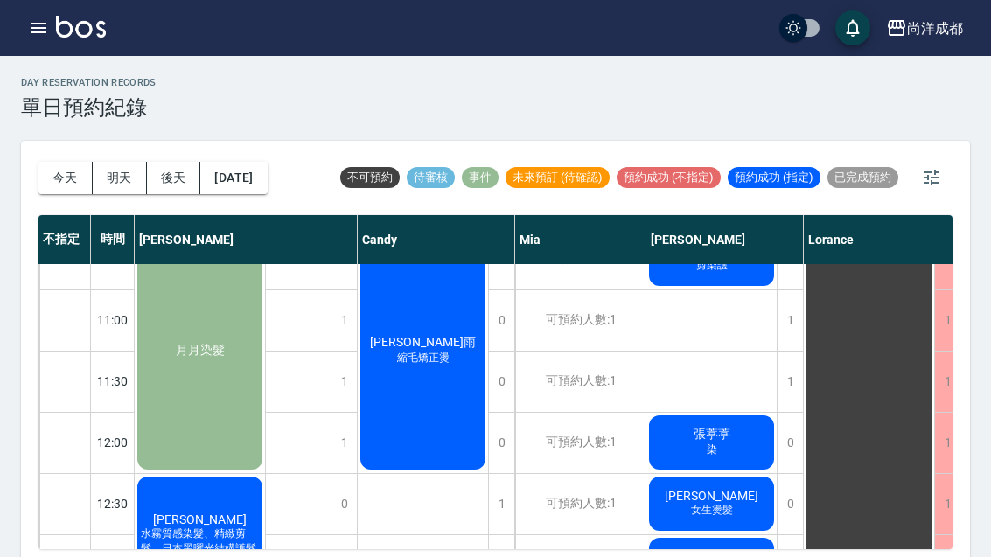
scroll to position [94, 0]
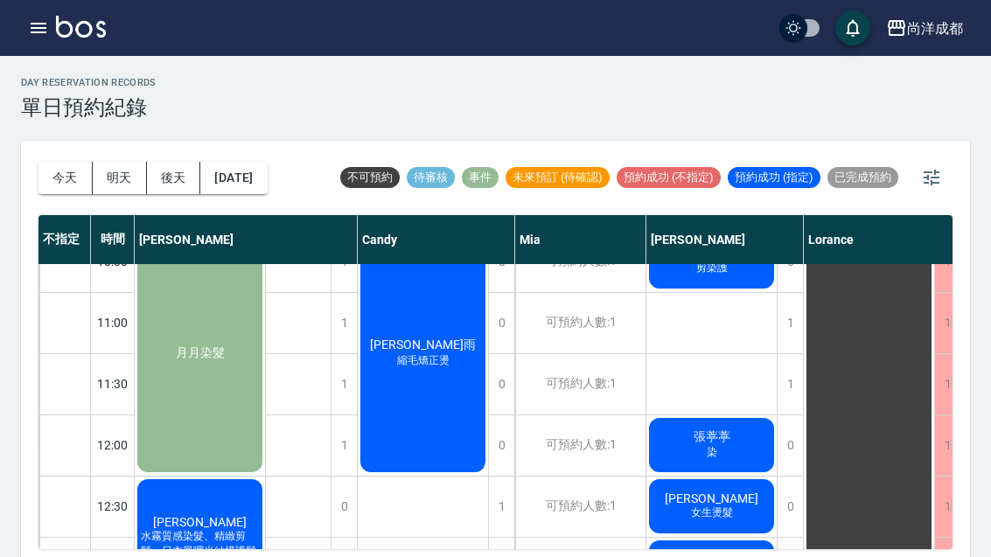
click at [126, 181] on button "明天" at bounding box center [120, 178] width 54 height 32
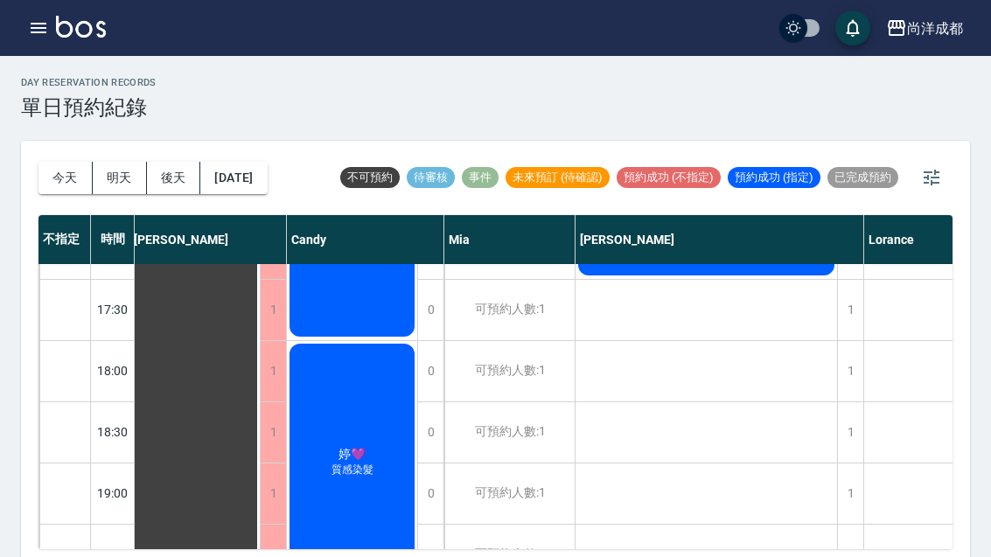
scroll to position [902, 5]
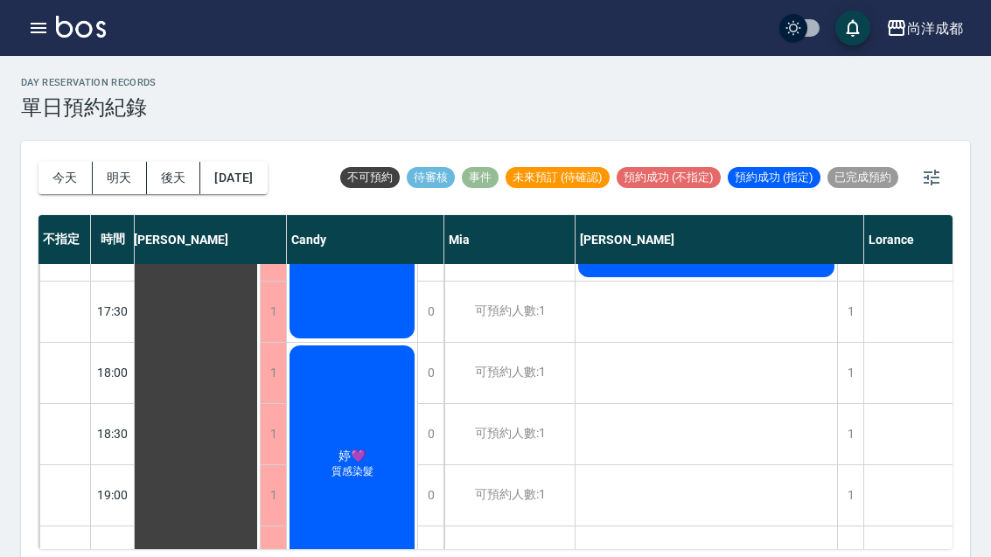
click at [260, 457] on div "[PERSON_NAME]💜 質感染髮" at bounding box center [194, 67] width 130 height 1162
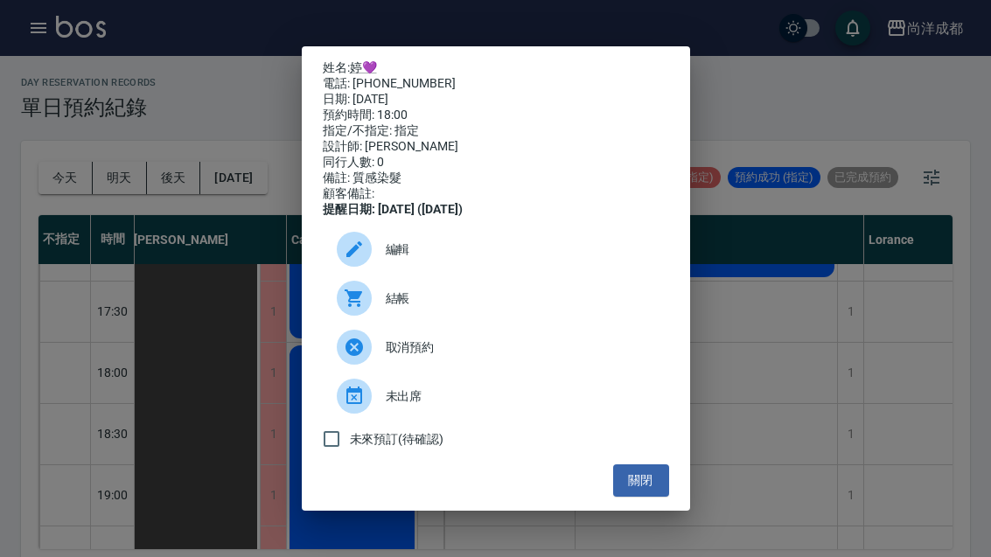
click at [639, 457] on div "未來預訂(待確認)" at bounding box center [496, 439] width 346 height 37
click at [629, 497] on button "關閉" at bounding box center [641, 480] width 56 height 32
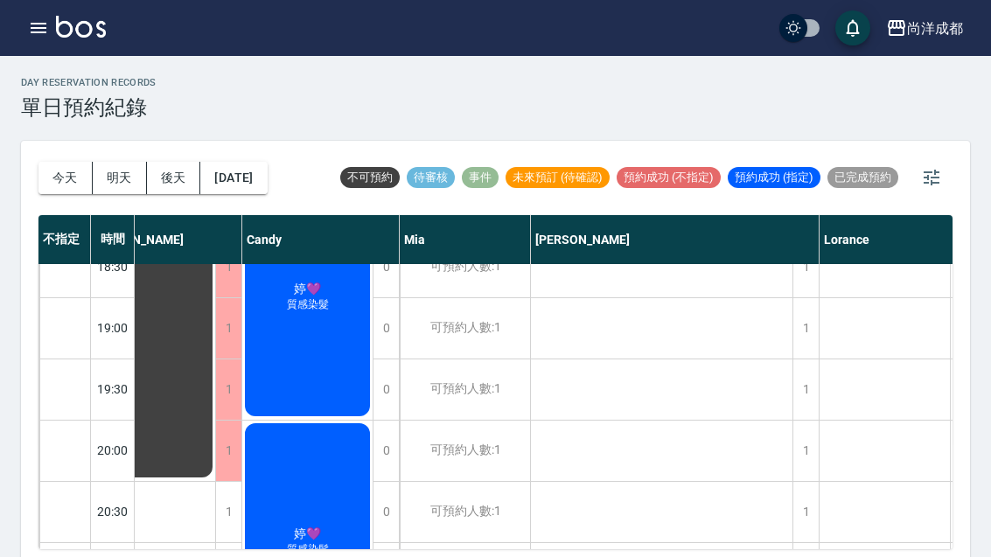
scroll to position [1079, 61]
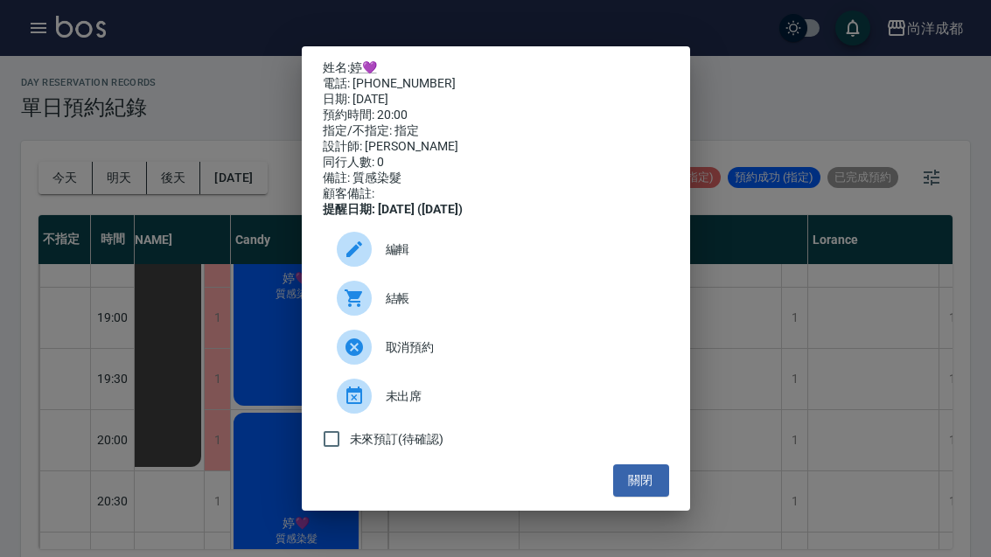
click at [631, 484] on button "關閉" at bounding box center [641, 480] width 56 height 32
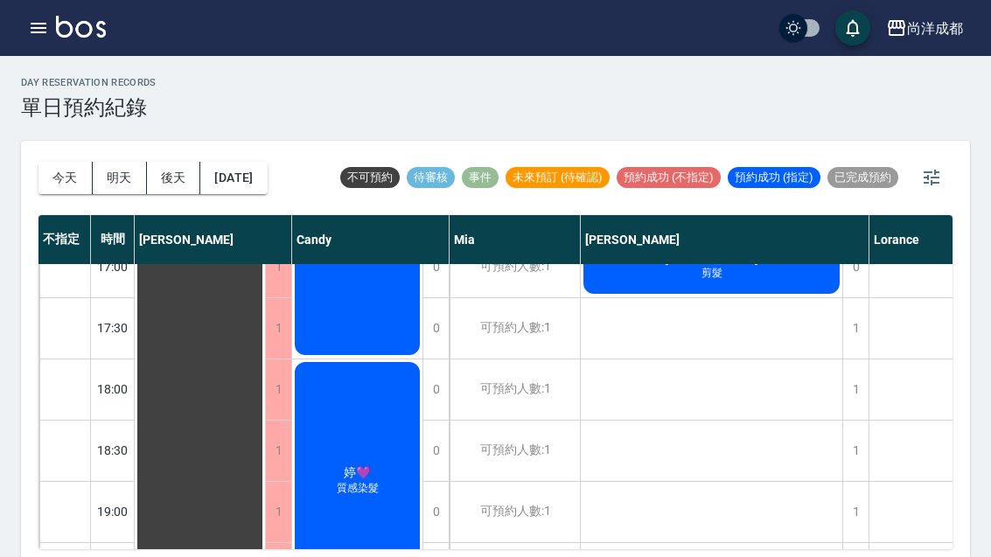
scroll to position [855, 0]
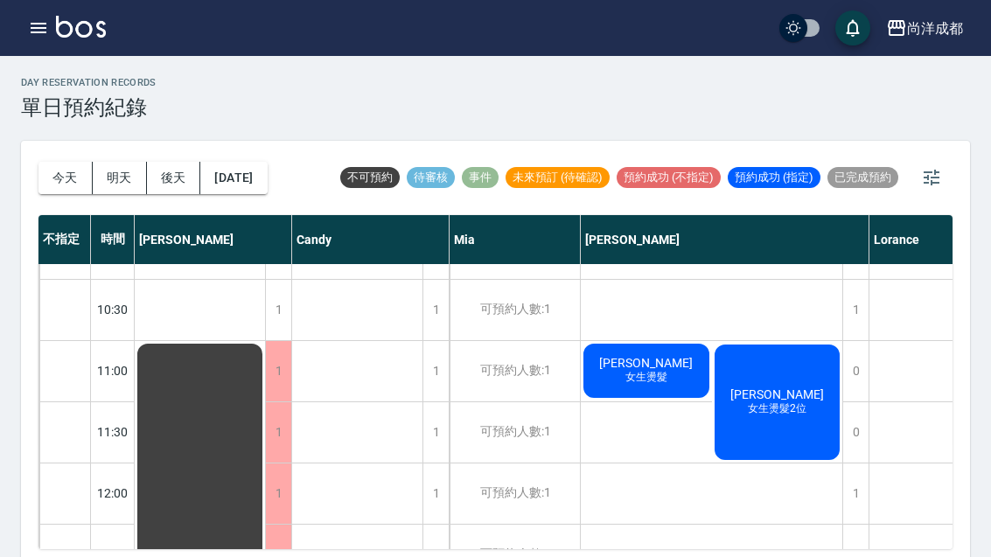
click at [74, 192] on button "今天" at bounding box center [65, 178] width 54 height 32
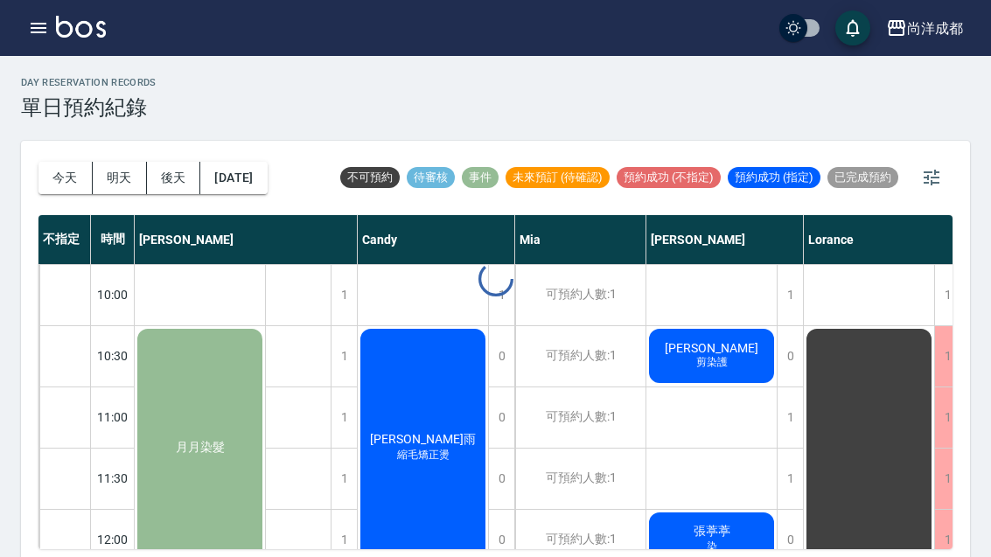
click at [77, 195] on div "[DATE] [DATE] [DATE] [DATE]" at bounding box center [152, 178] width 229 height 74
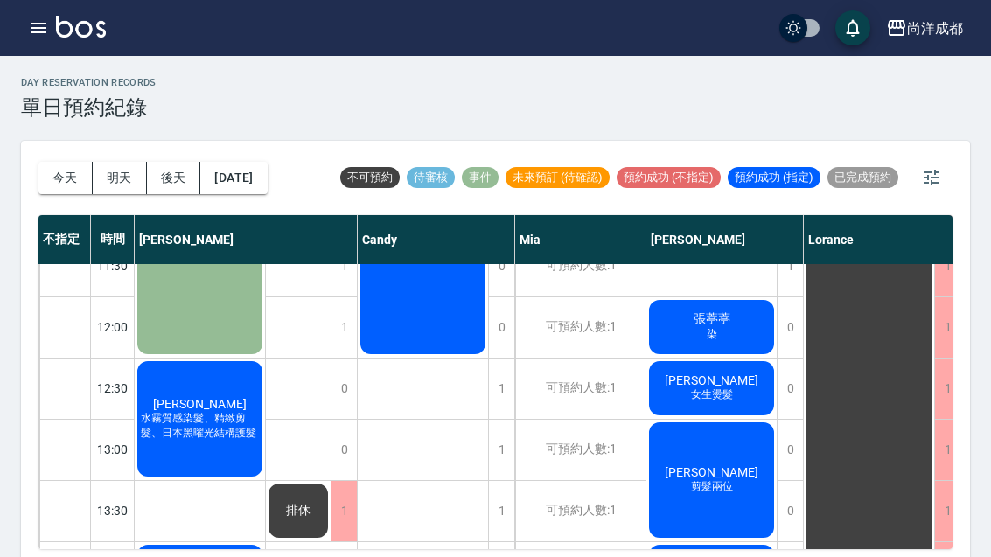
scroll to position [224, 6]
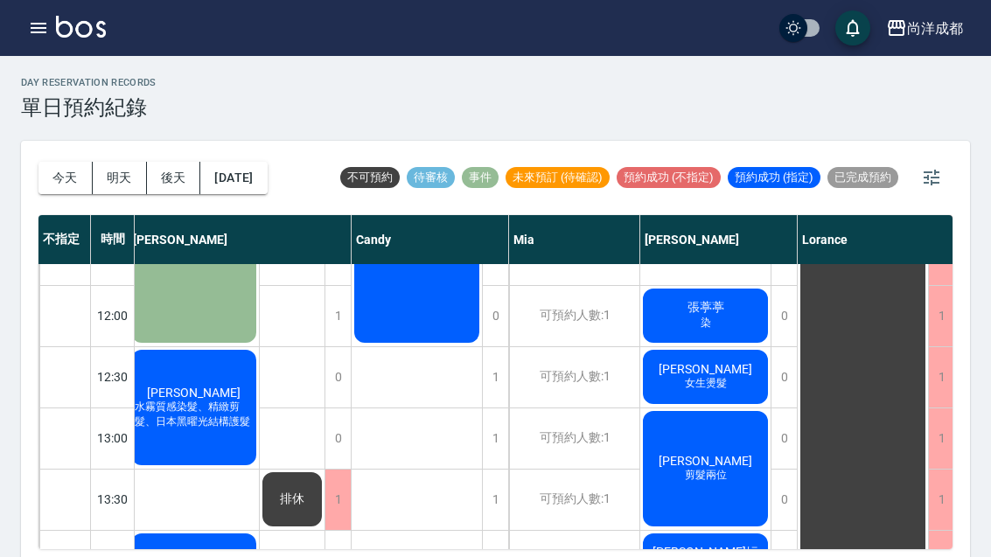
click at [259, 331] on div "張葶葶 染" at bounding box center [194, 223] width 130 height 243
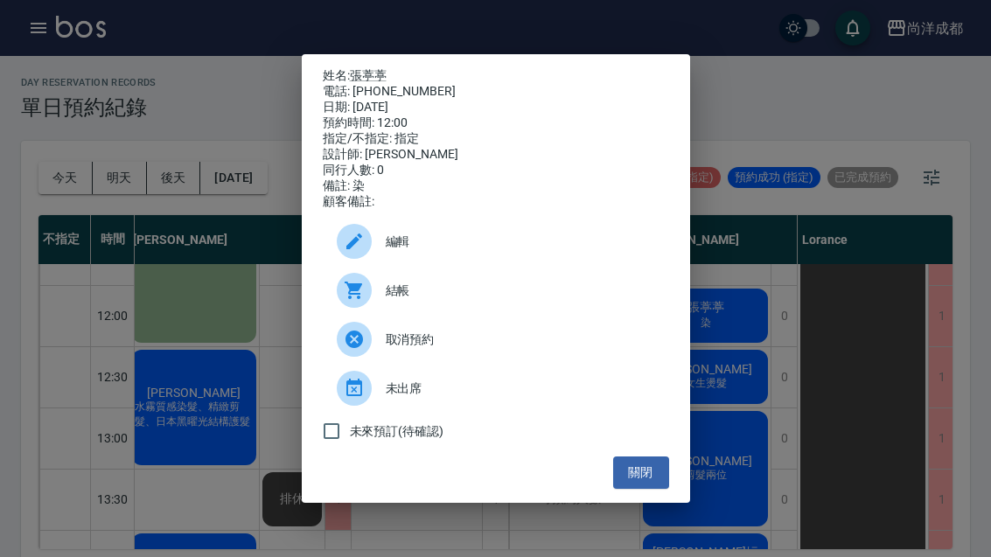
click at [643, 489] on button "關閉" at bounding box center [641, 473] width 56 height 32
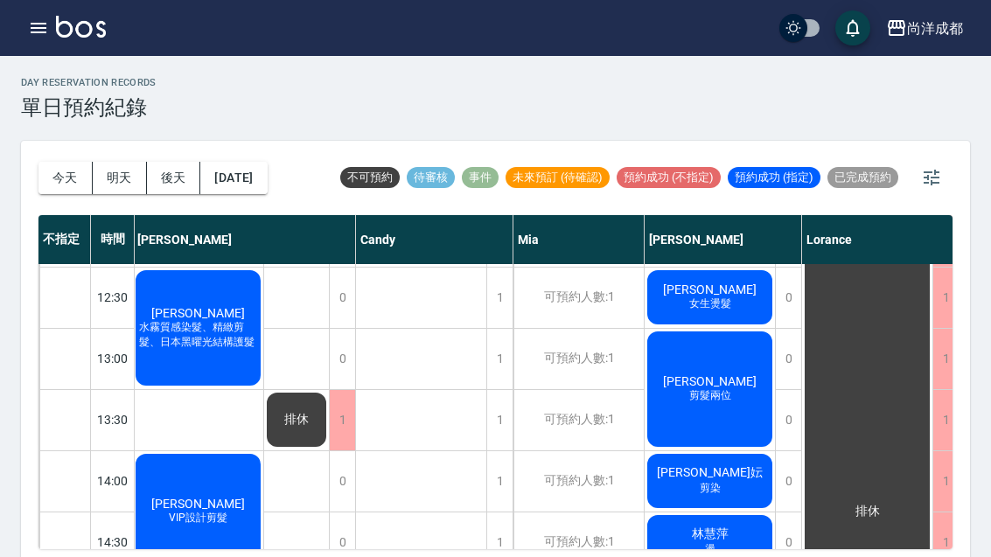
scroll to position [306, 1]
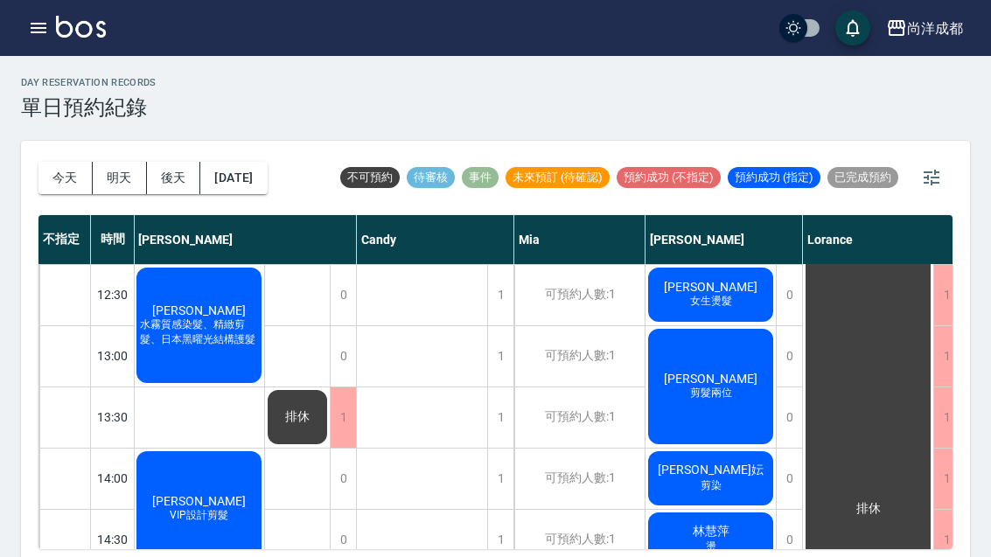
click at [63, 186] on button "今天" at bounding box center [65, 178] width 54 height 32
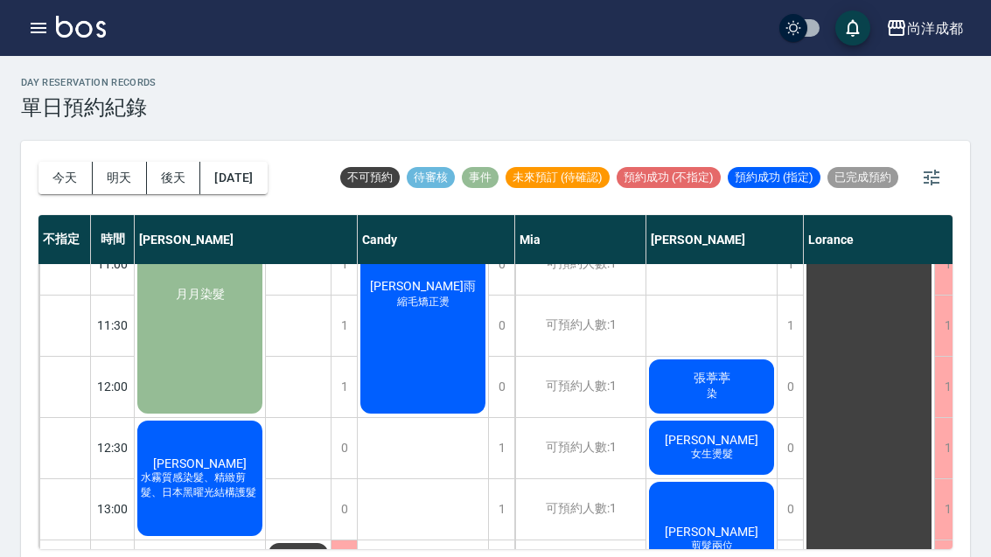
scroll to position [153, 0]
click at [204, 303] on span "水霧質感染髮、精緻剪髮、日本黑曜光結構護髮" at bounding box center [200, 303] width 7 height 0
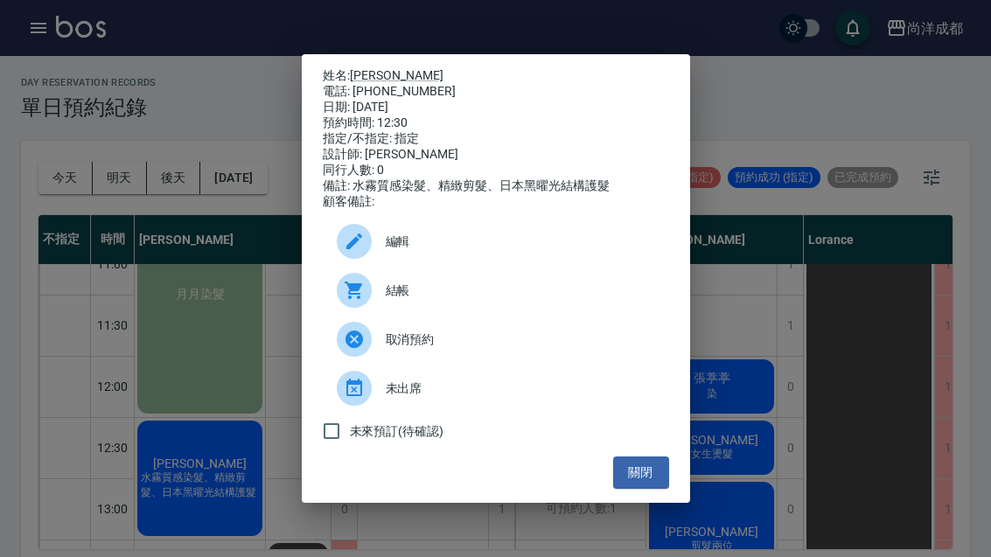
click at [650, 485] on button "關閉" at bounding box center [641, 473] width 56 height 32
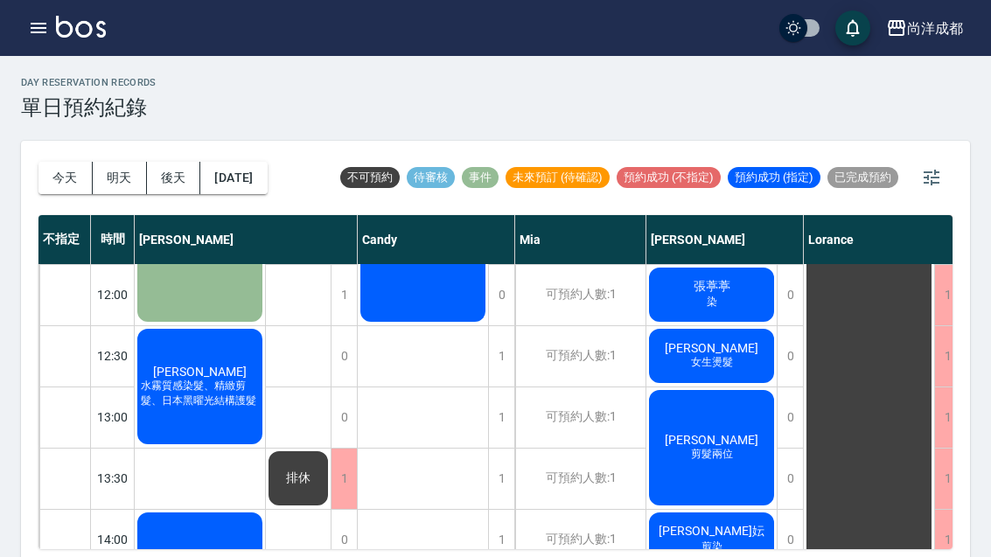
scroll to position [245, 0]
click at [265, 325] on div "[PERSON_NAME]燙髮" at bounding box center [200, 202] width 130 height 243
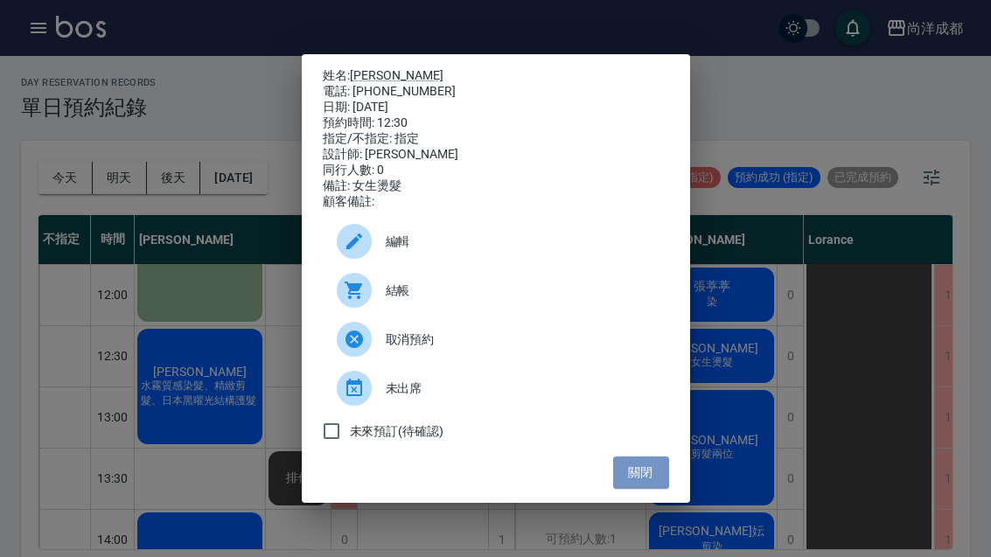
click at [641, 489] on button "關閉" at bounding box center [641, 473] width 56 height 32
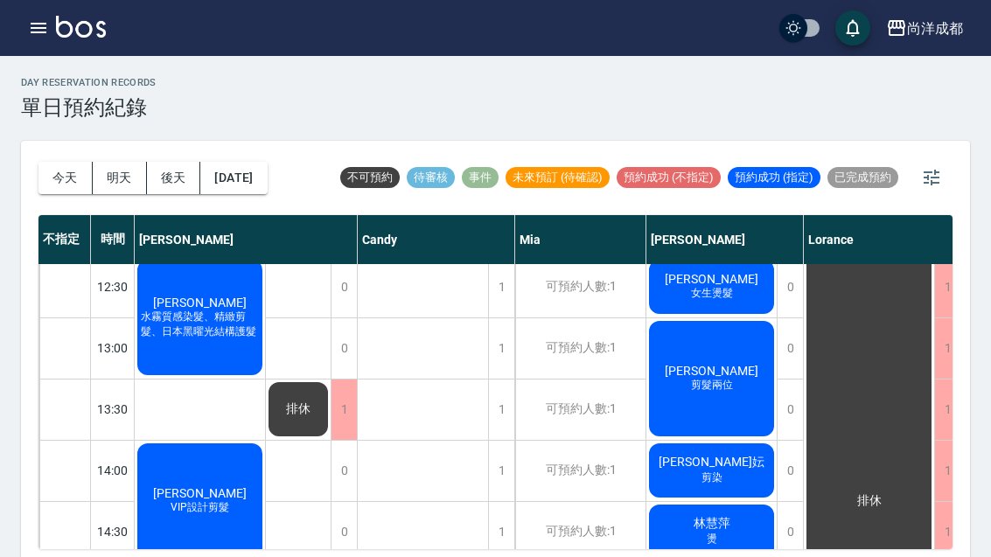
scroll to position [332, 0]
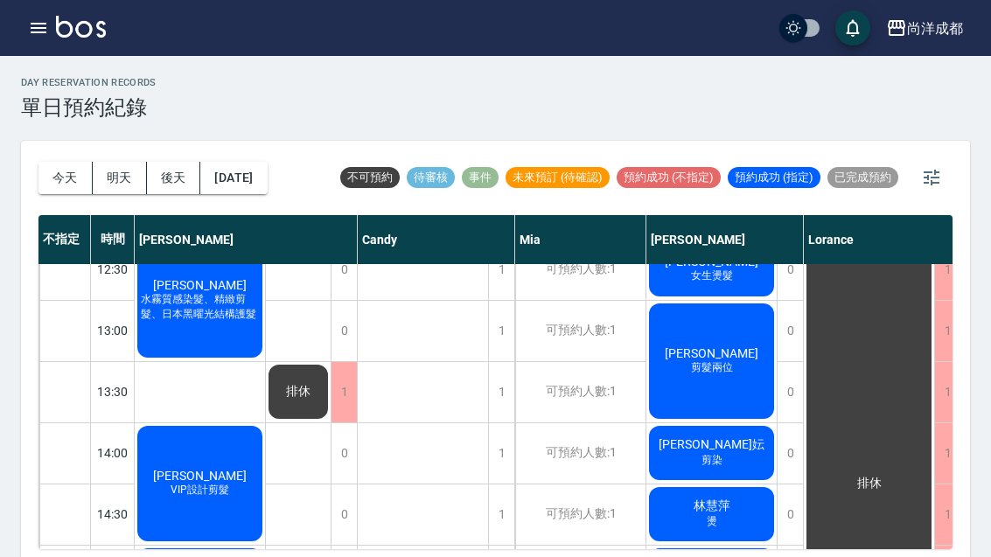
click at [265, 238] on div "[PERSON_NAME] 剪髮兩位" at bounding box center [200, 116] width 130 height 243
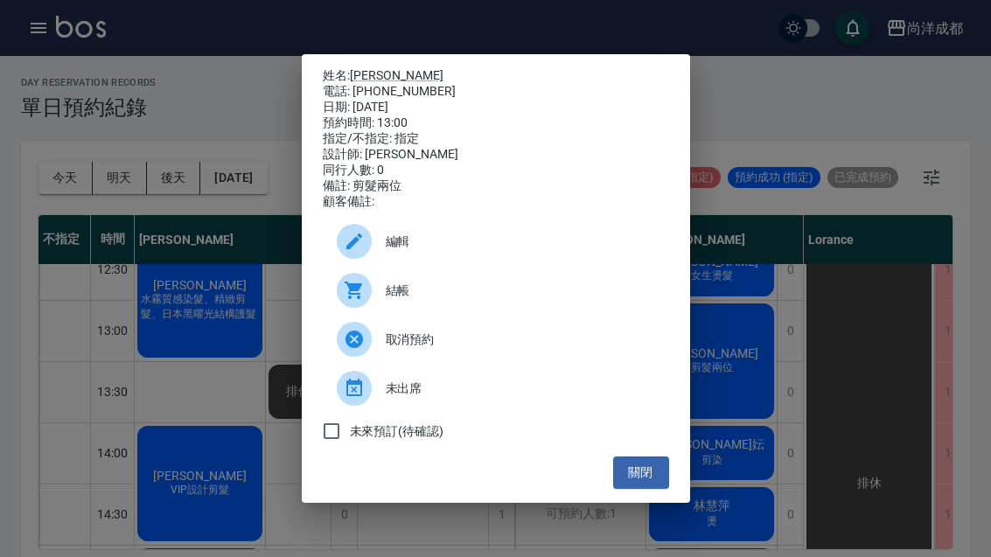
click at [657, 487] on button "關閉" at bounding box center [641, 473] width 56 height 32
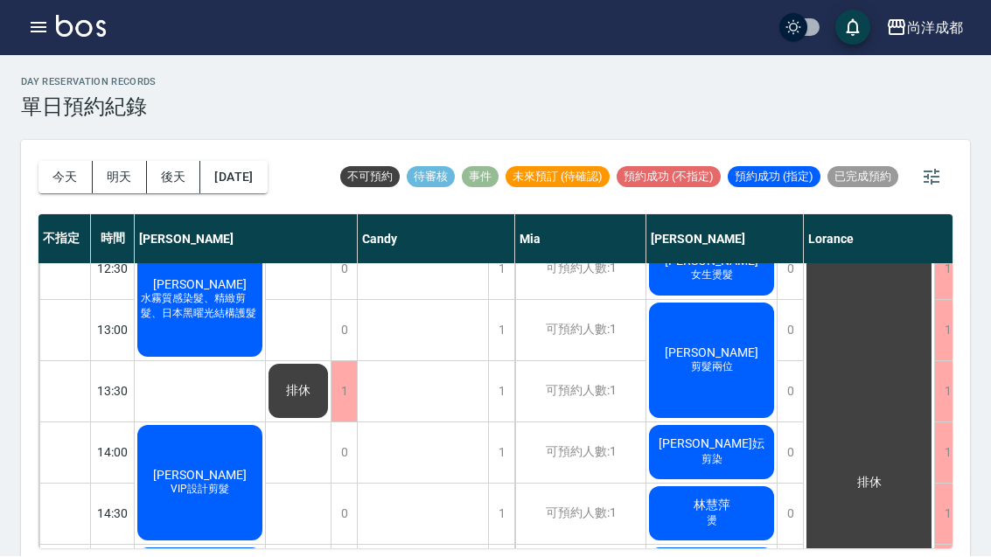
scroll to position [4, 0]
